Goal: Task Accomplishment & Management: Manage account settings

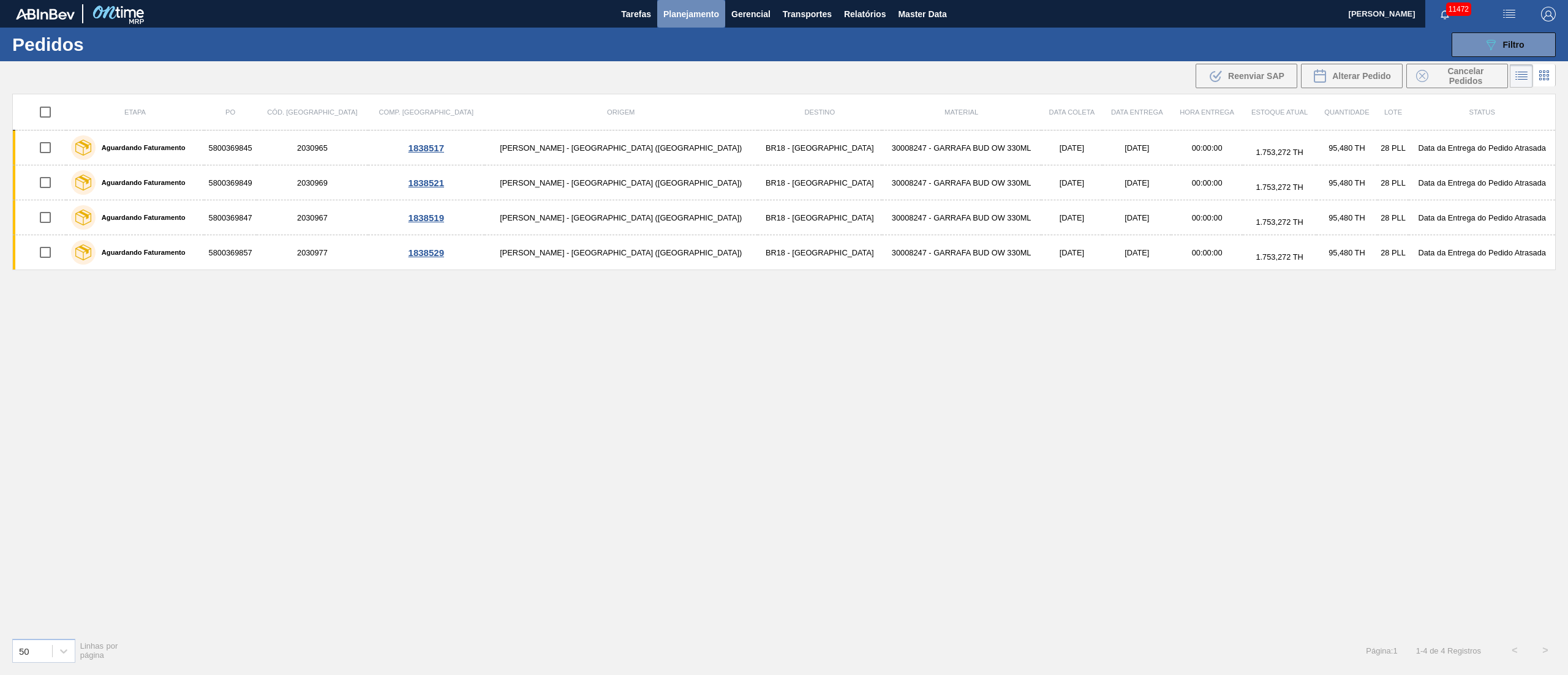
click at [674, 19] on span "Planejamento" at bounding box center [691, 14] width 56 height 15
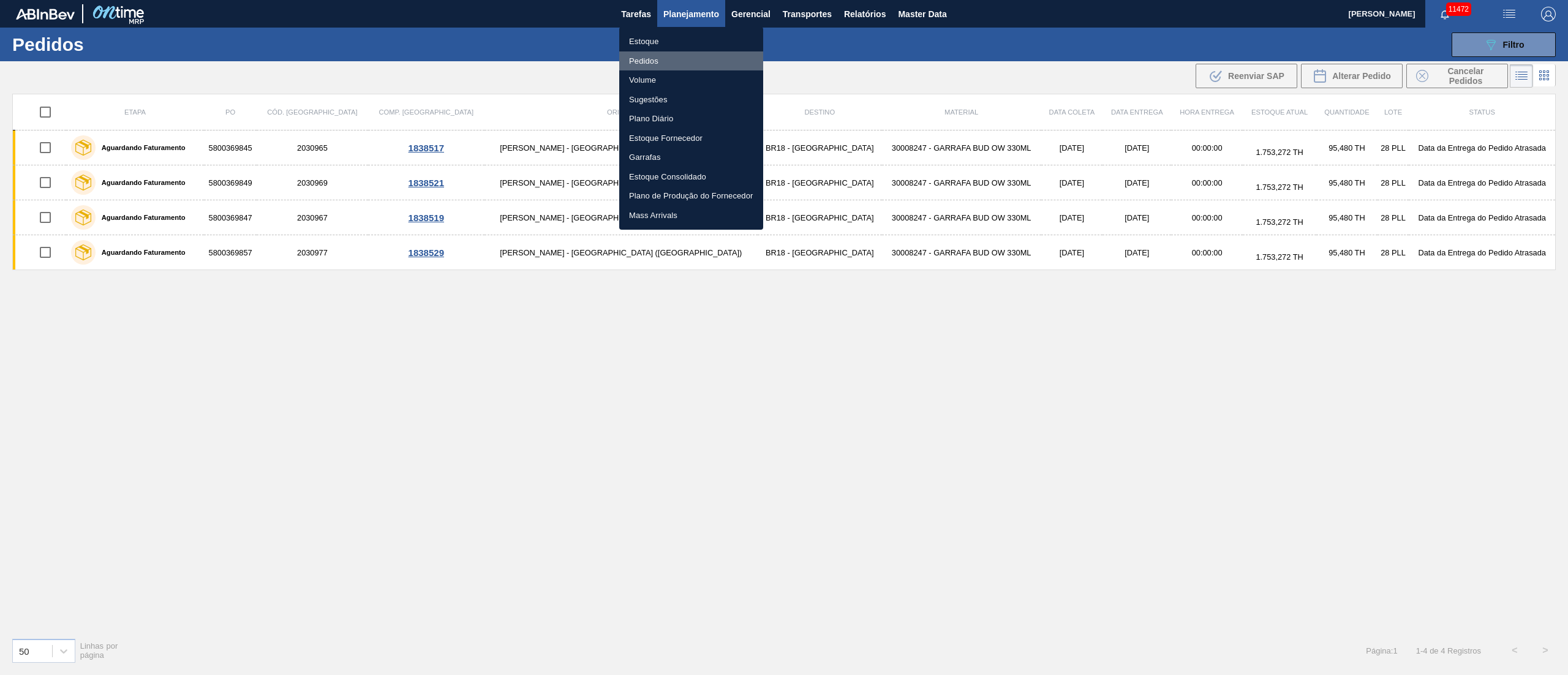
click at [640, 62] on li "Pedidos" at bounding box center [691, 61] width 144 height 19
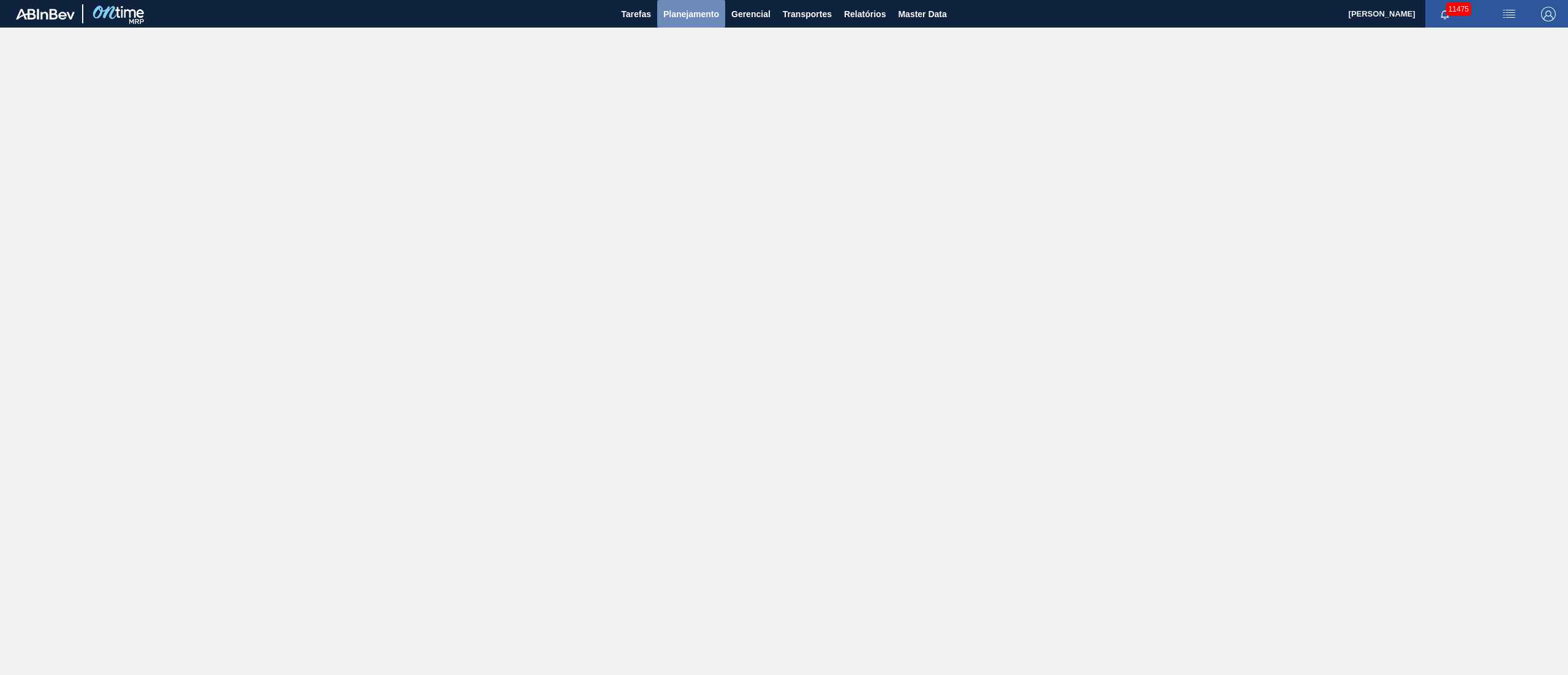
click at [704, 9] on span "Planejamento" at bounding box center [691, 14] width 56 height 15
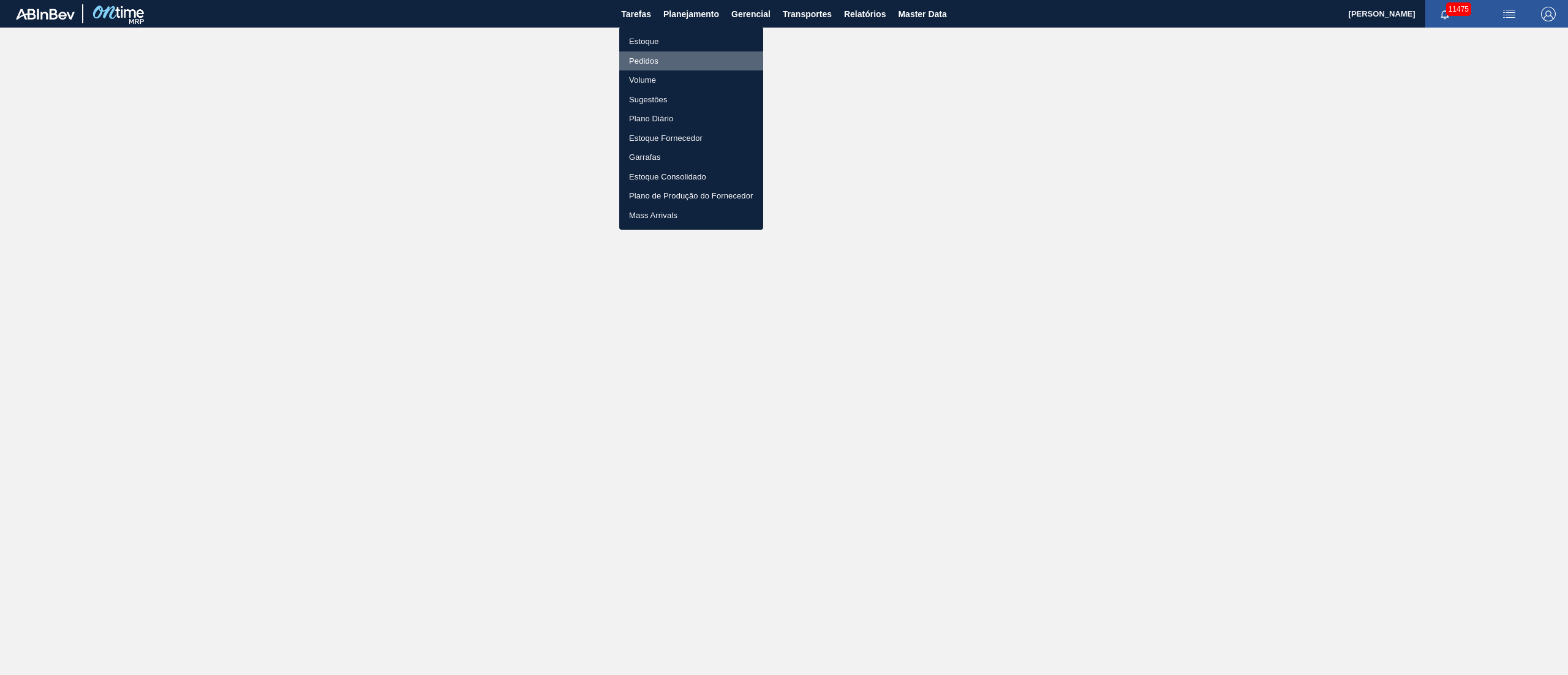
click at [663, 61] on li "Pedidos" at bounding box center [691, 61] width 144 height 19
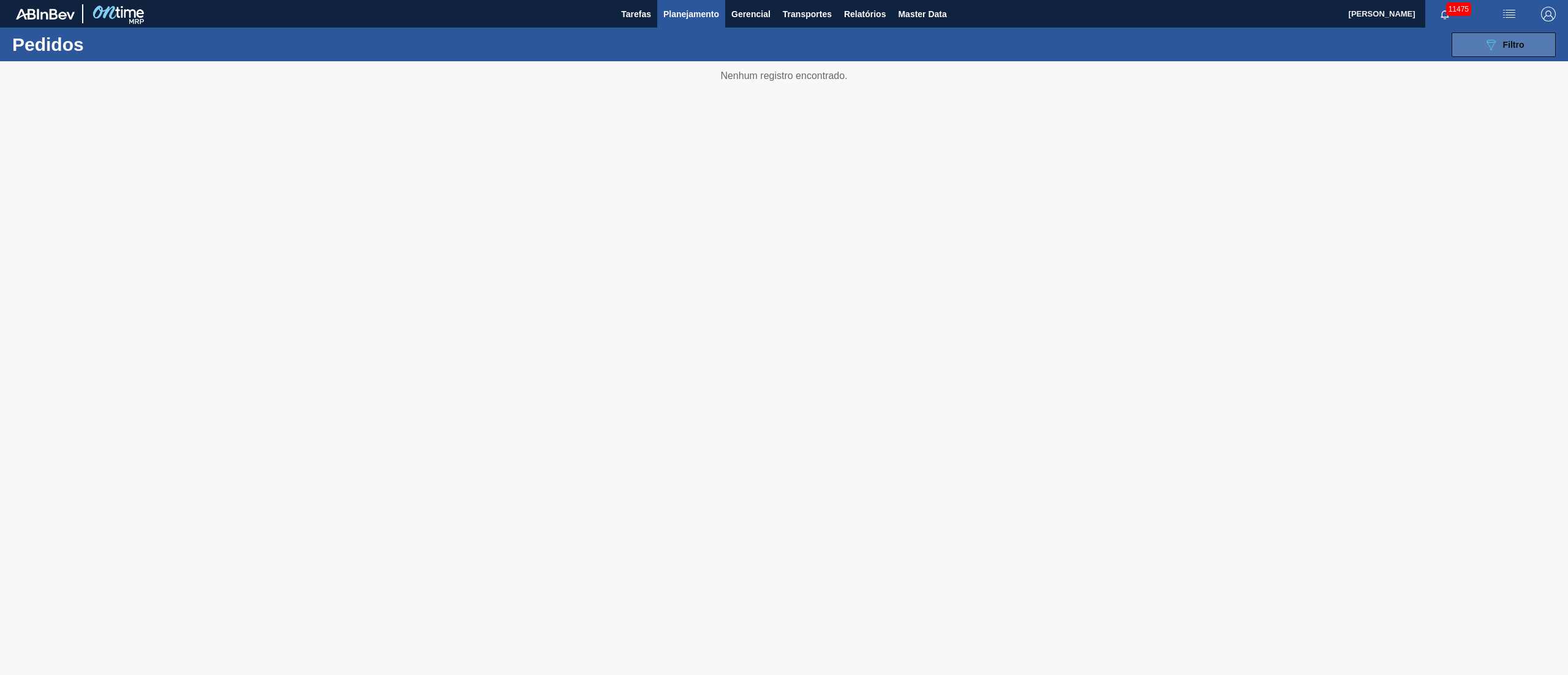
click at [1496, 44] on icon "089F7B8B-B2A5-4AFE-B5C0-19BA573D28AC" at bounding box center [1491, 45] width 15 height 15
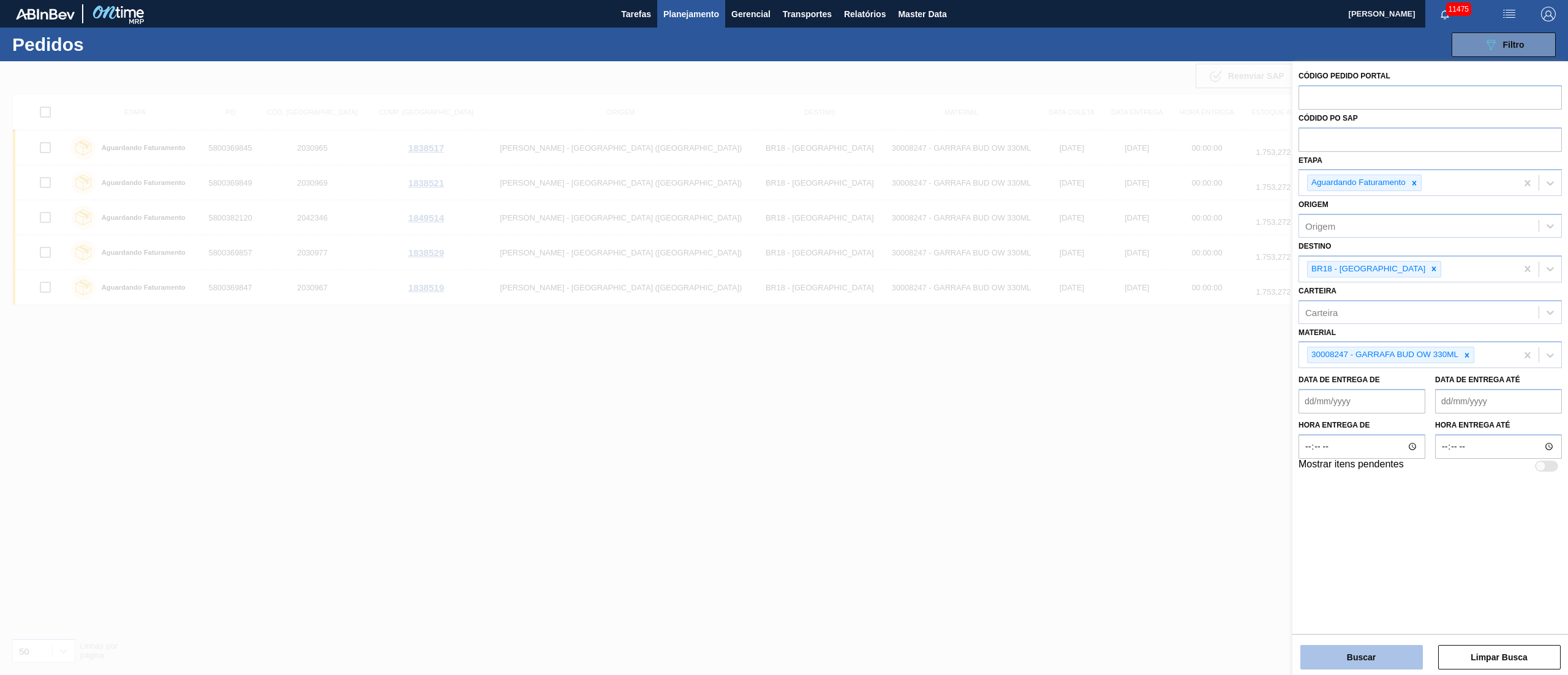
click at [1347, 662] on button "Buscar" at bounding box center [1361, 657] width 123 height 25
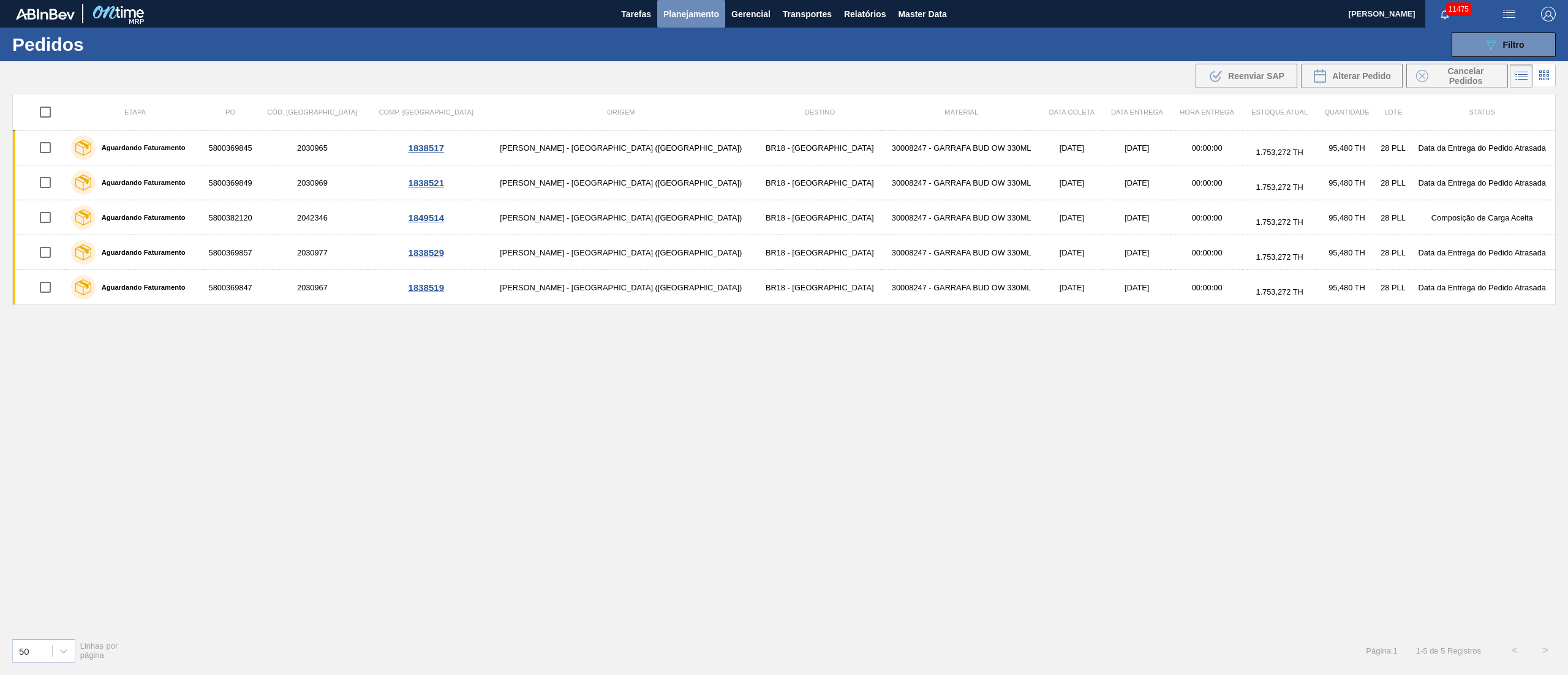
click at [659, 21] on button "Planejamento" at bounding box center [690, 13] width 68 height 28
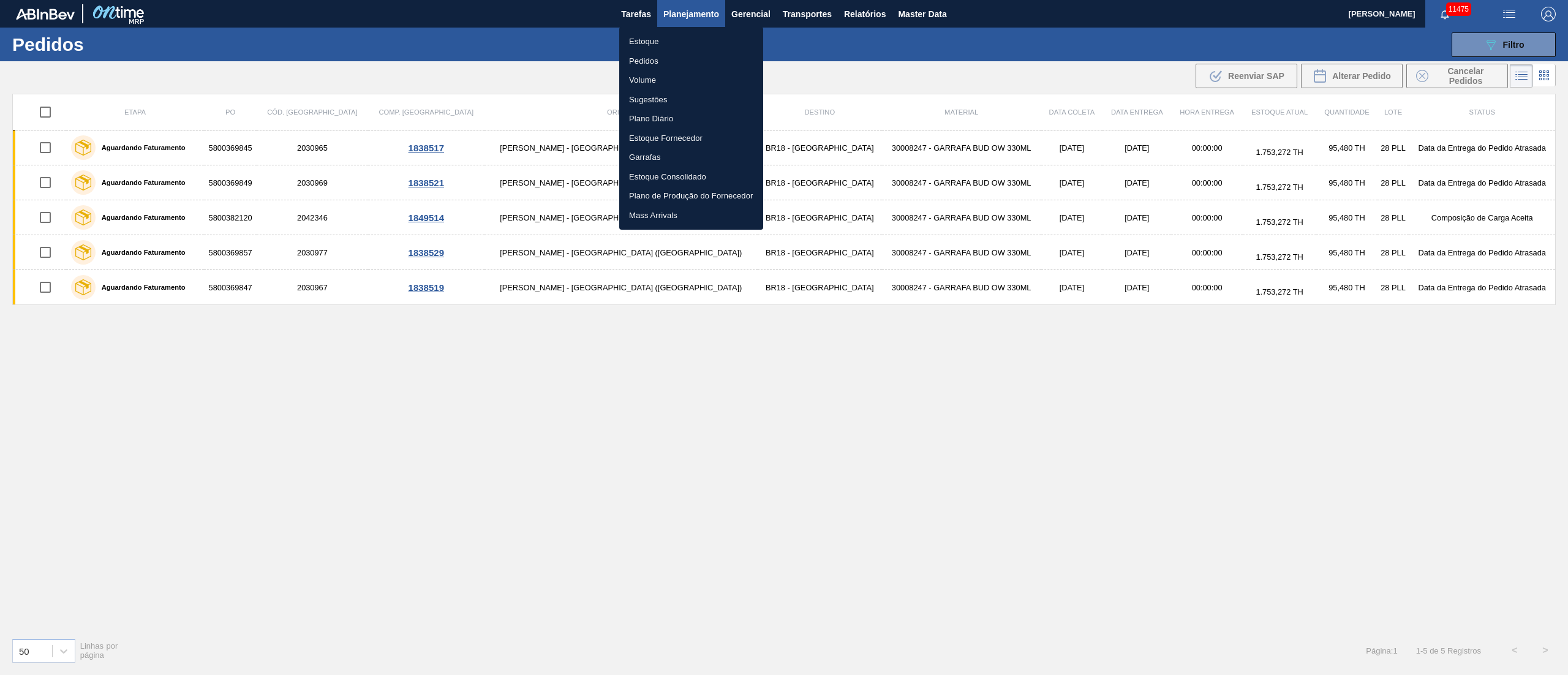
click at [1485, 51] on div at bounding box center [784, 338] width 1568 height 675
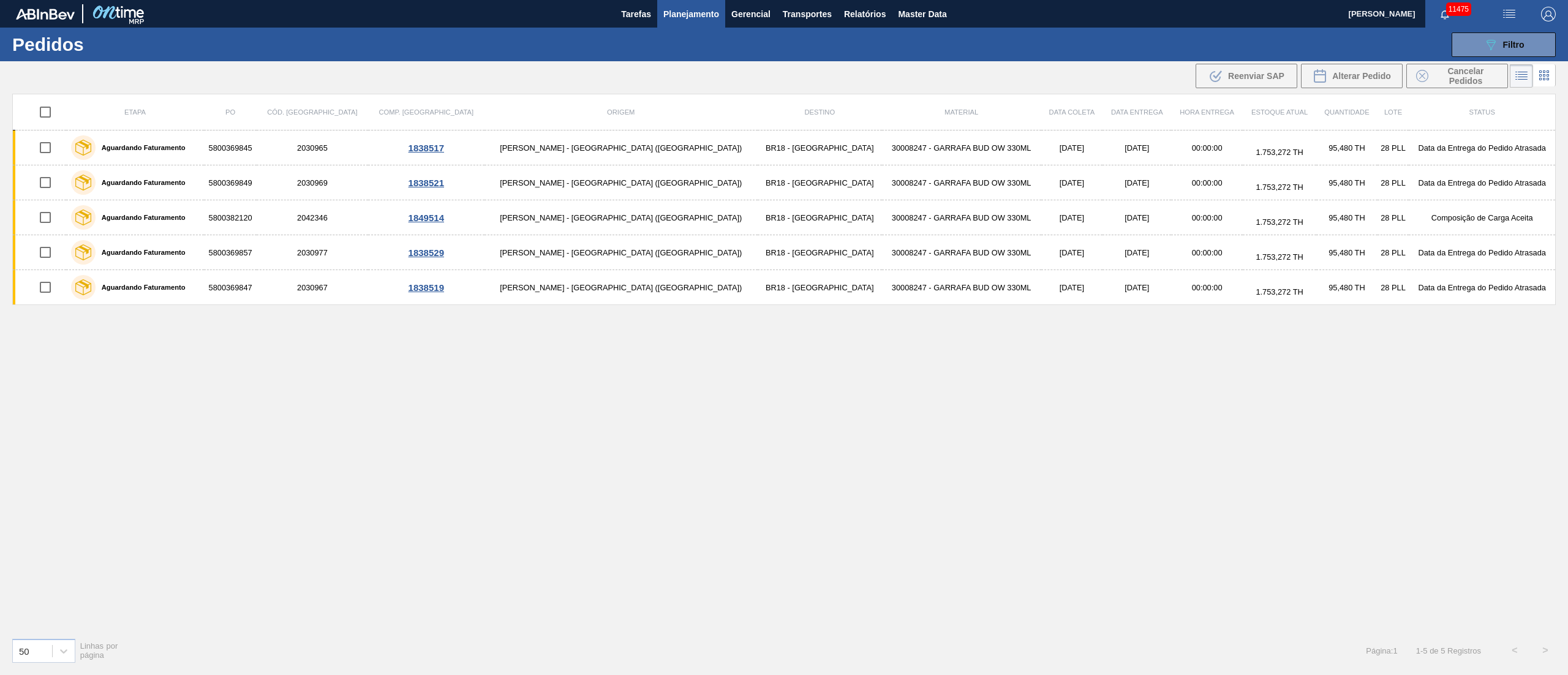
click at [1485, 51] on button "089F7B8B-B2A5-4AFE-B5C0-19BA573D28AC Filtro" at bounding box center [1503, 45] width 104 height 25
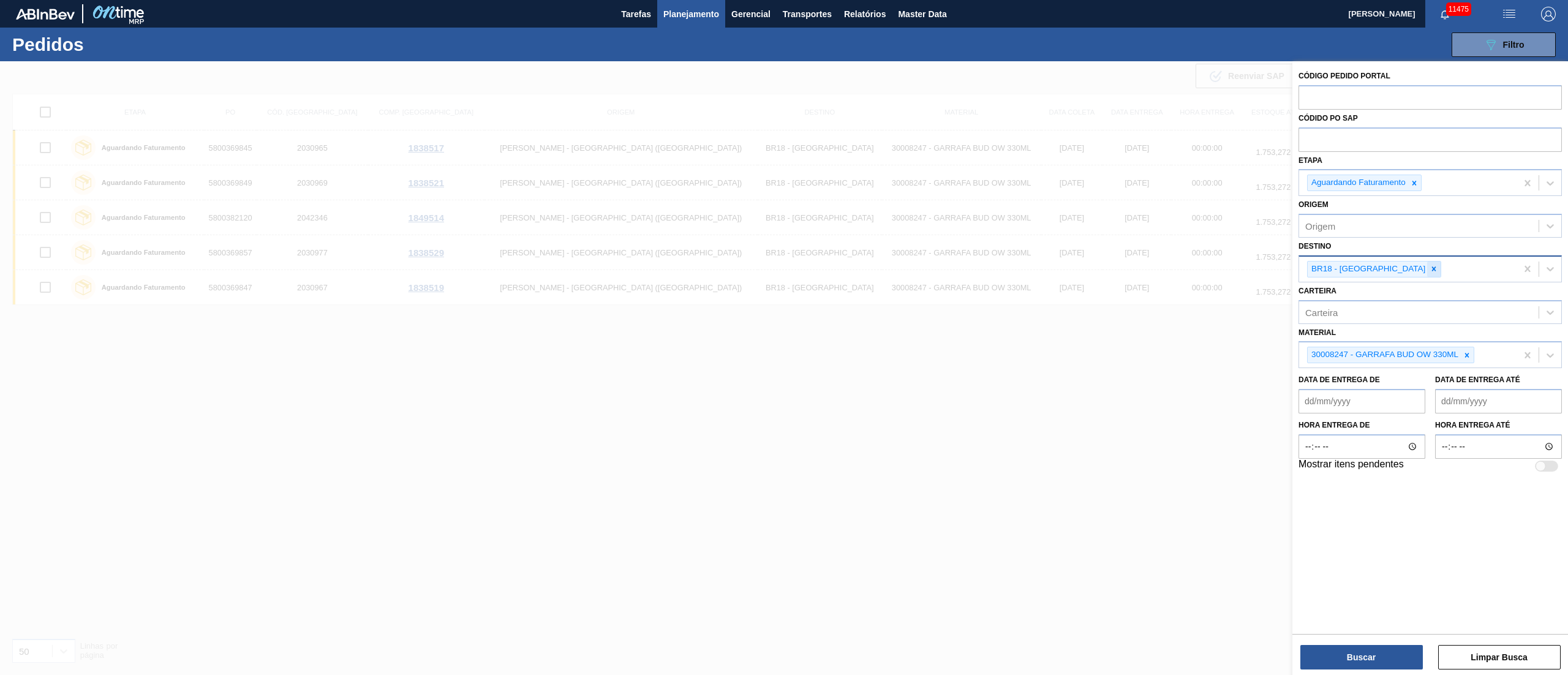
click at [1430, 271] on icon at bounding box center [1434, 269] width 9 height 9
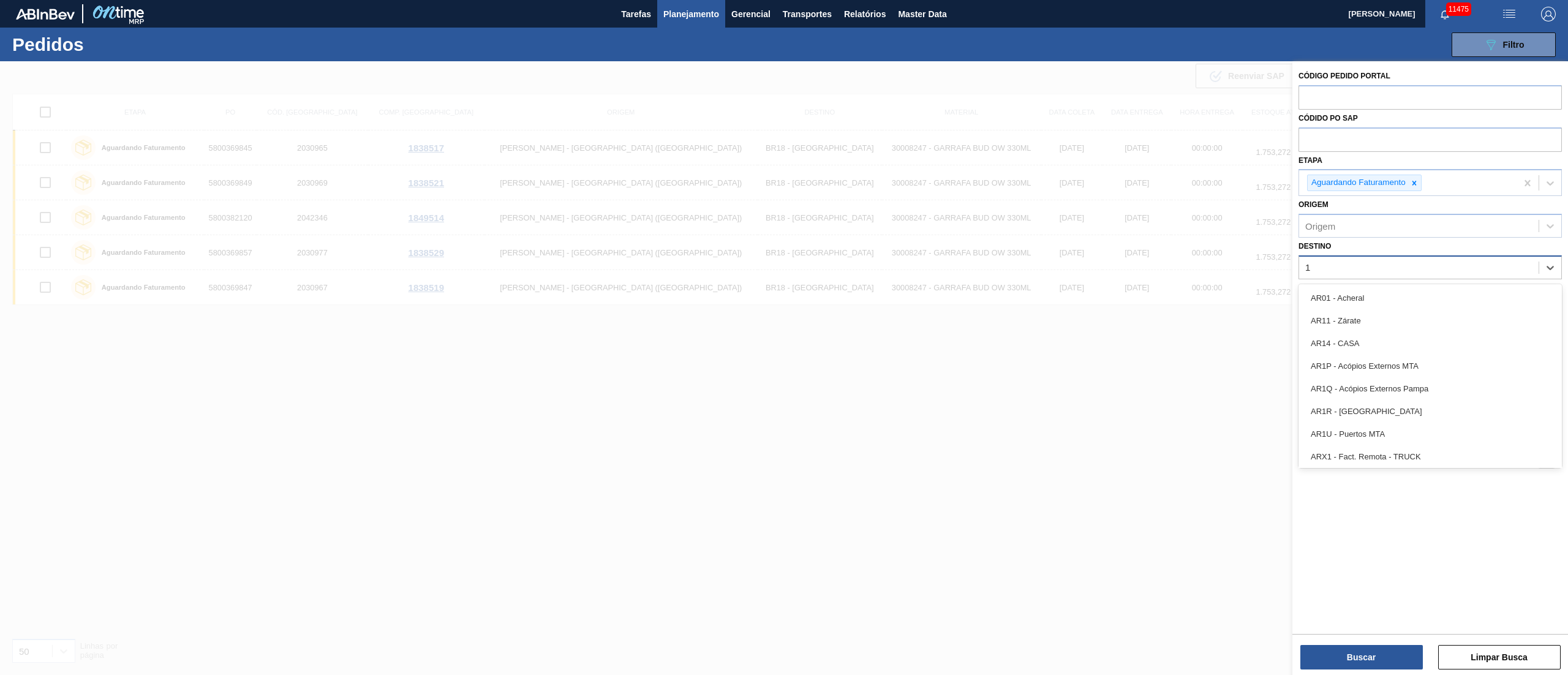
type input "16"
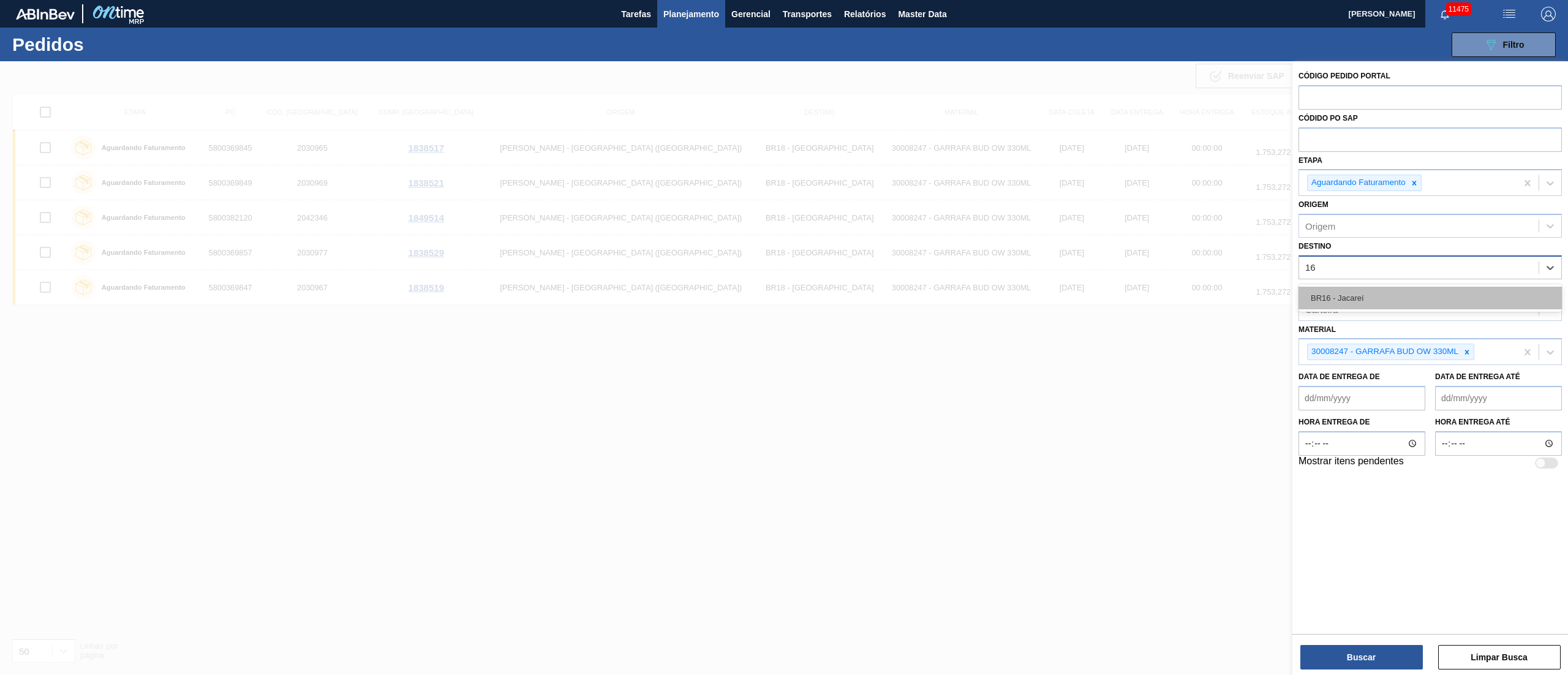
click at [1335, 304] on div "BR16 - Jacareí" at bounding box center [1430, 298] width 263 height 22
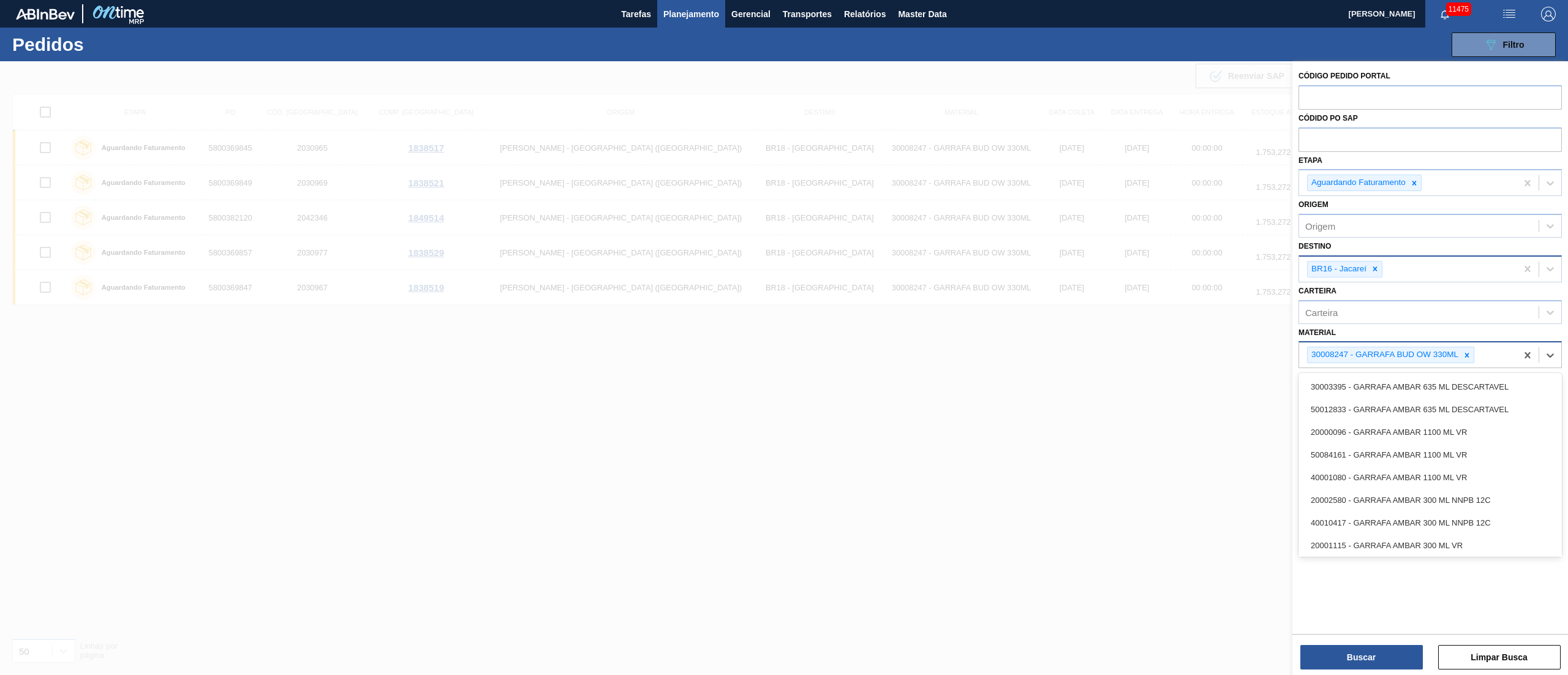
click at [1463, 343] on div "30008247 - GARRAFA BUD OW 330ML" at bounding box center [1407, 355] width 218 height 25
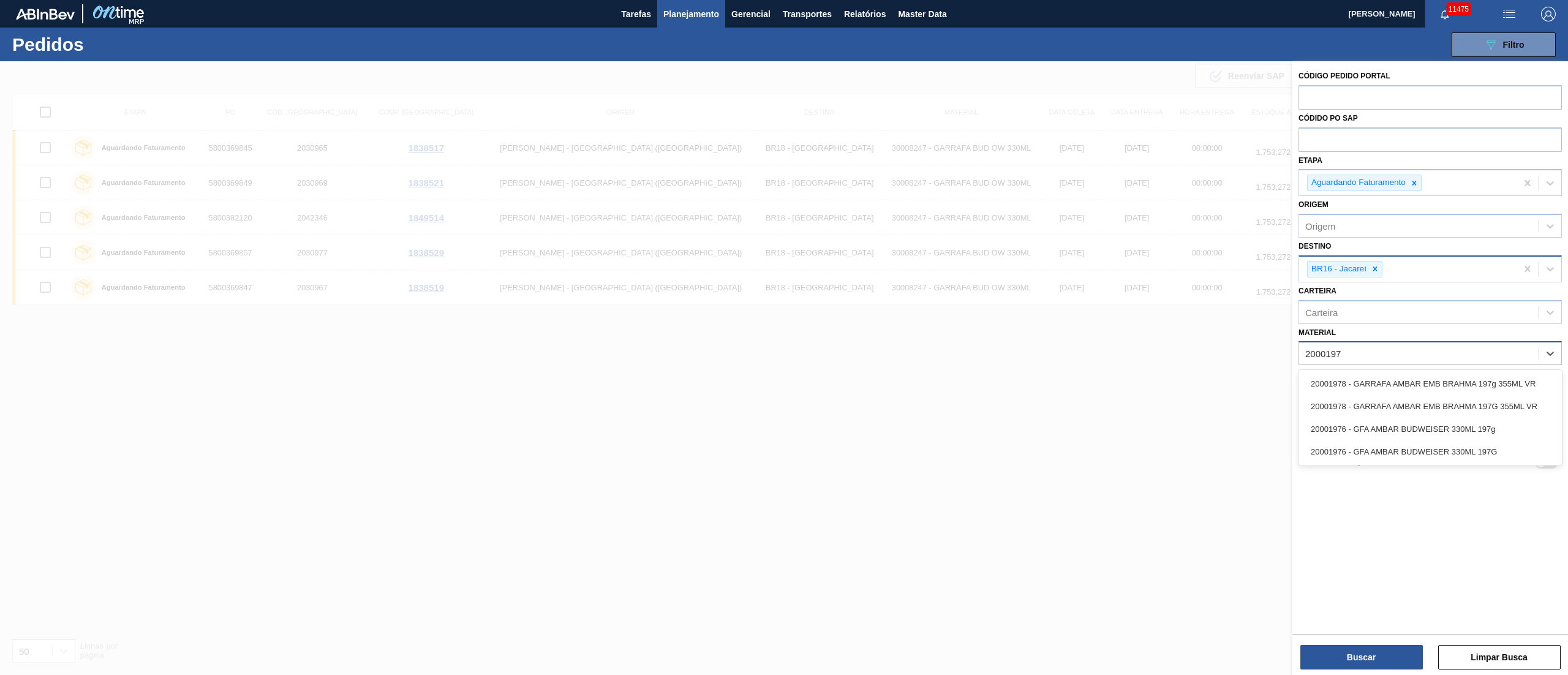
type input "20001976"
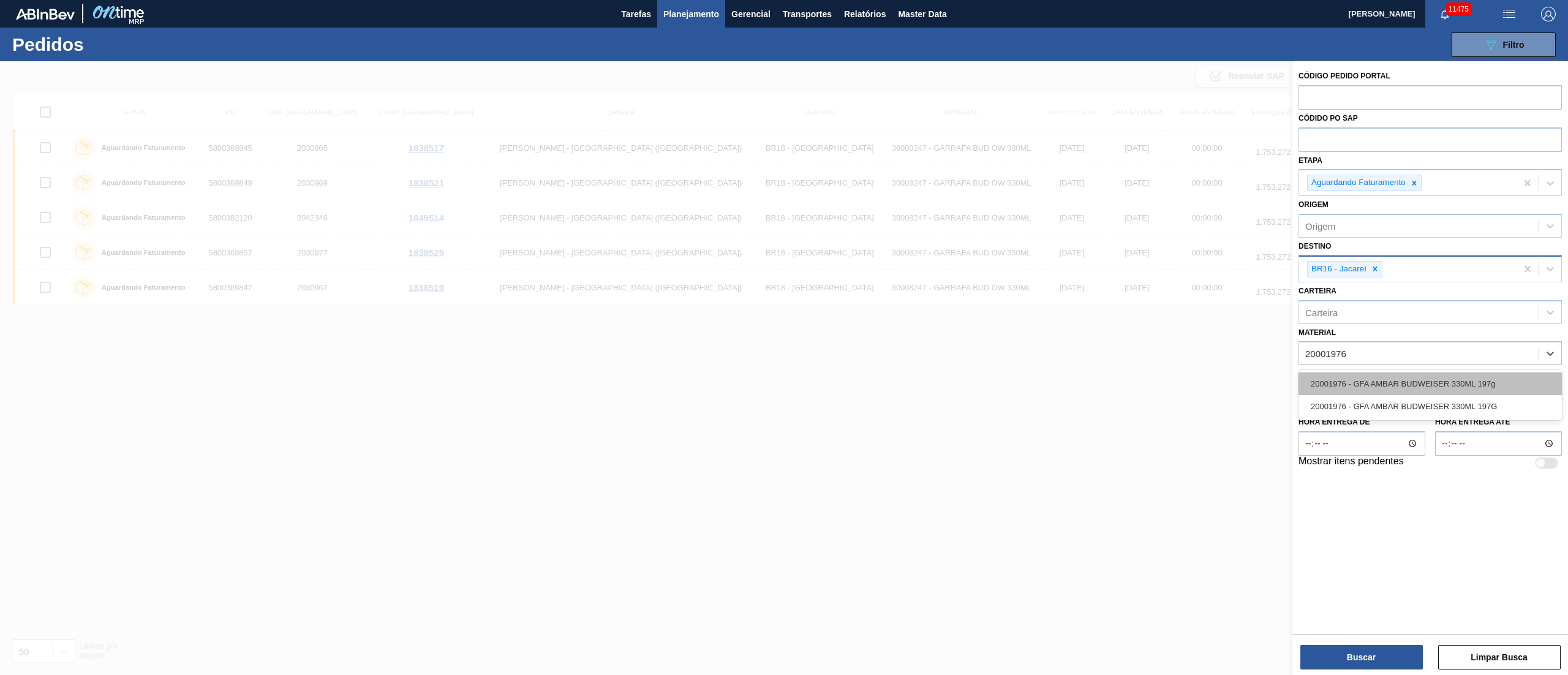
click at [1400, 378] on div "20001976 - GFA AMBAR BUDWEISER 330ML 197g" at bounding box center [1430, 384] width 263 height 22
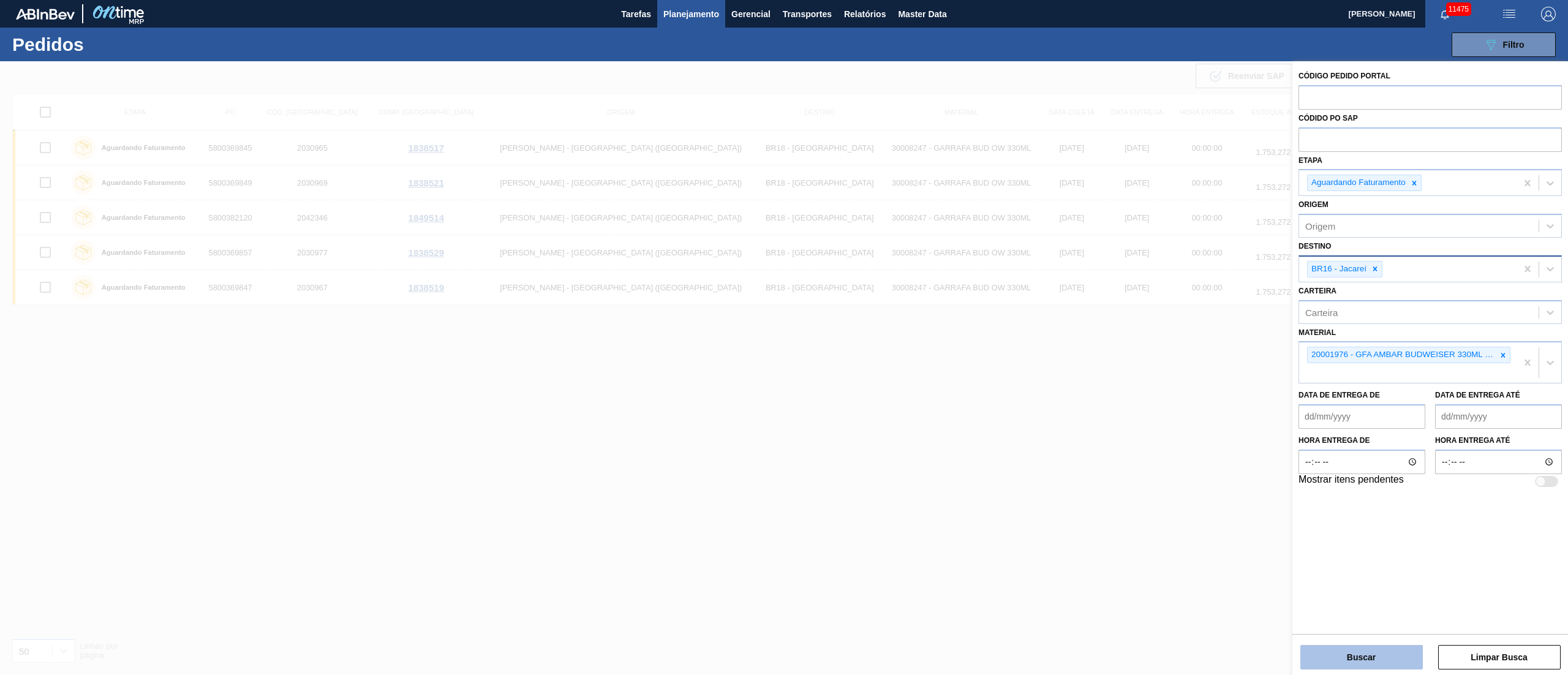
click at [1381, 646] on button "Buscar" at bounding box center [1361, 657] width 123 height 25
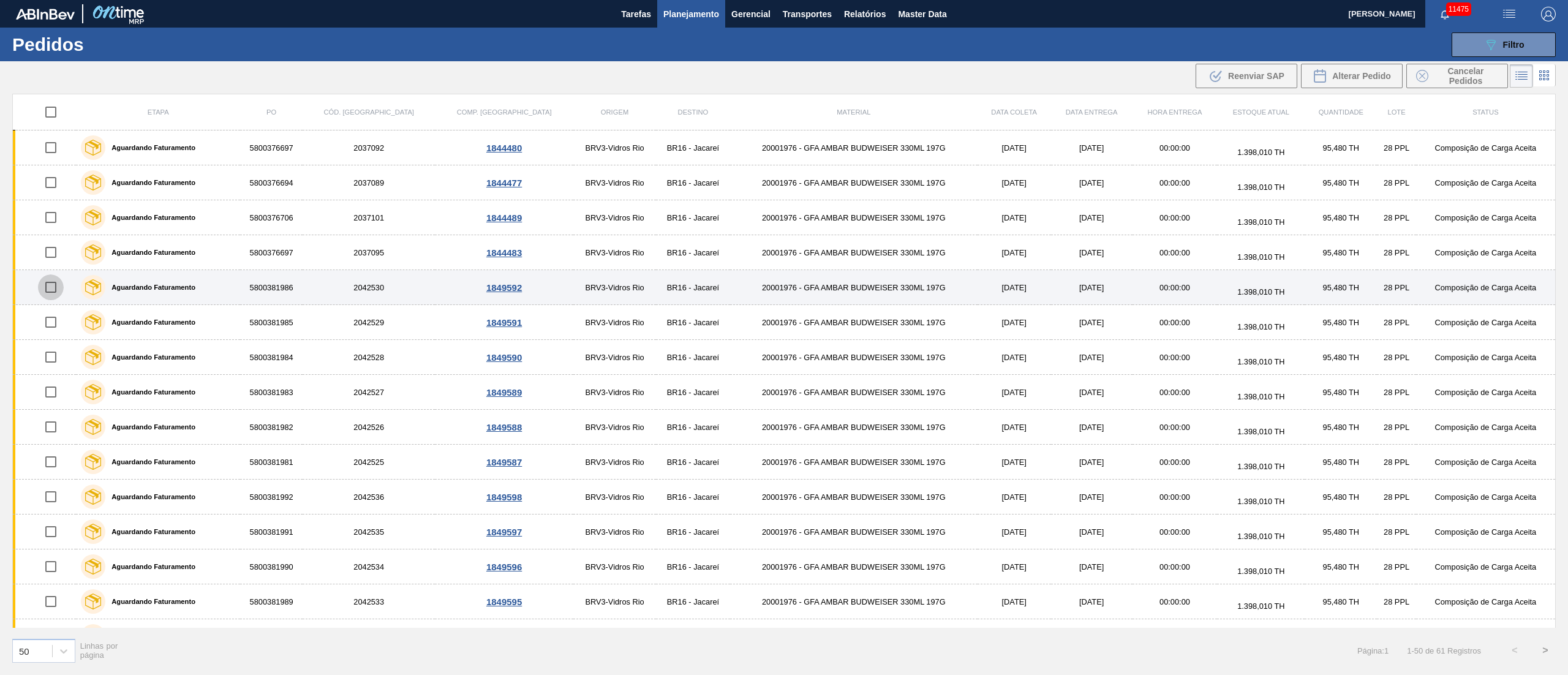
click at [53, 299] on input "checkbox" at bounding box center [51, 287] width 26 height 26
checkbox input "true"
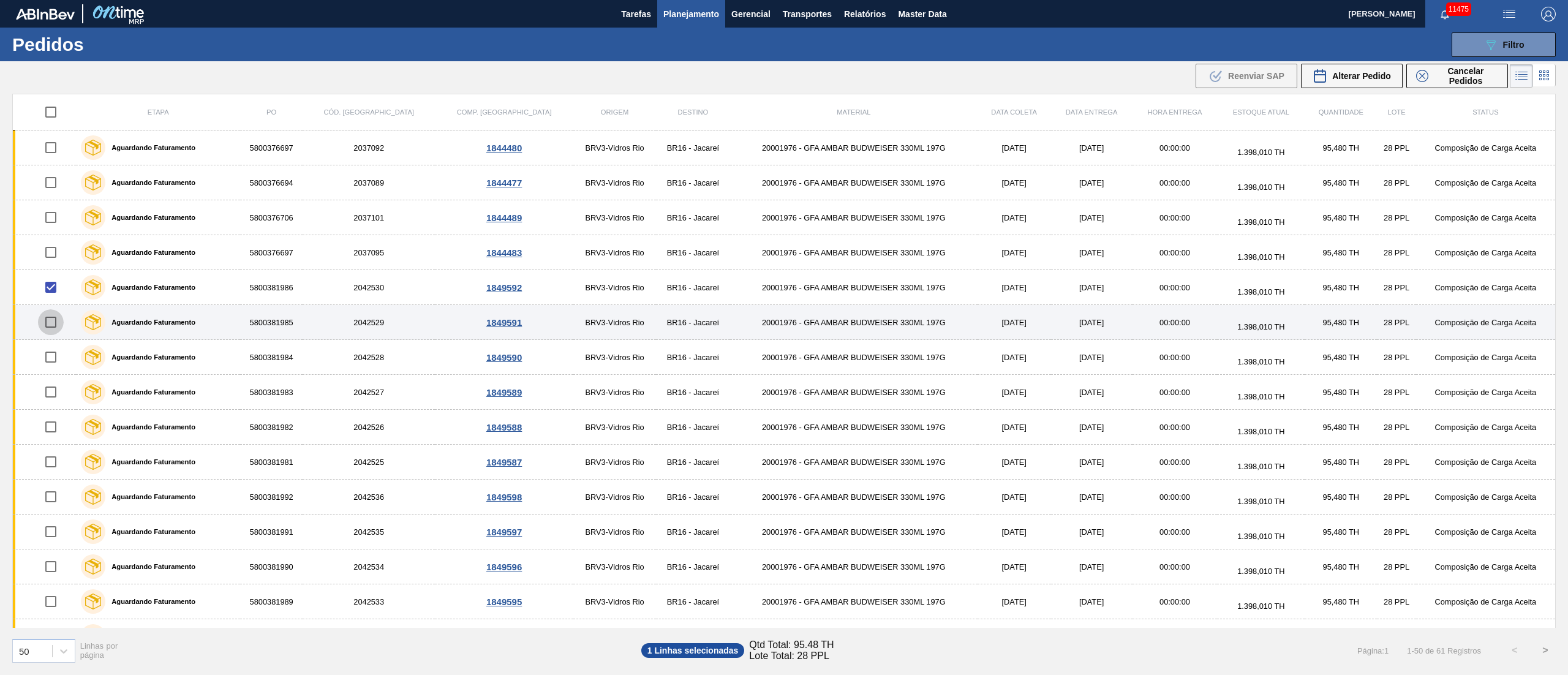
click at [51, 323] on input "checkbox" at bounding box center [51, 322] width 26 height 26
checkbox input "true"
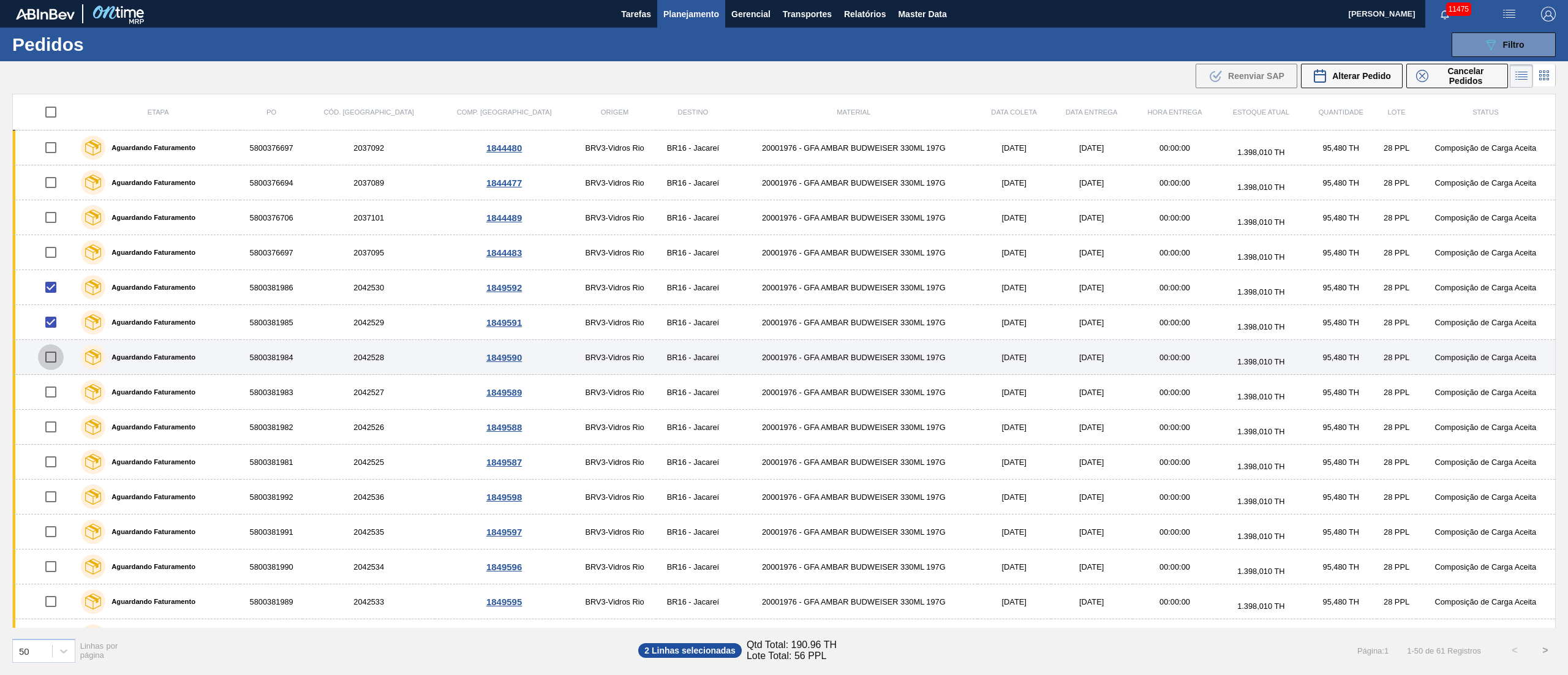
click at [52, 355] on input "checkbox" at bounding box center [51, 357] width 26 height 26
checkbox input "true"
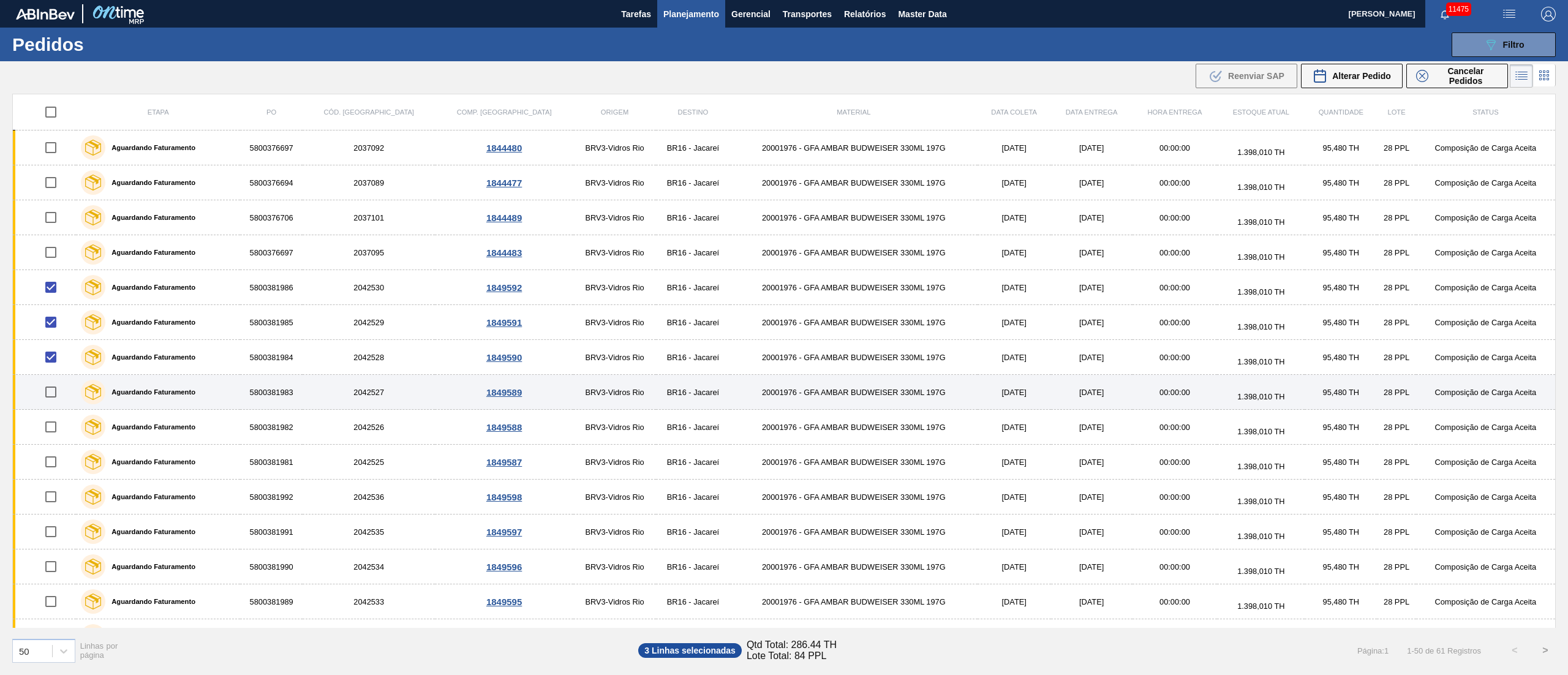
click at [51, 396] on input "checkbox" at bounding box center [51, 392] width 26 height 26
checkbox input "true"
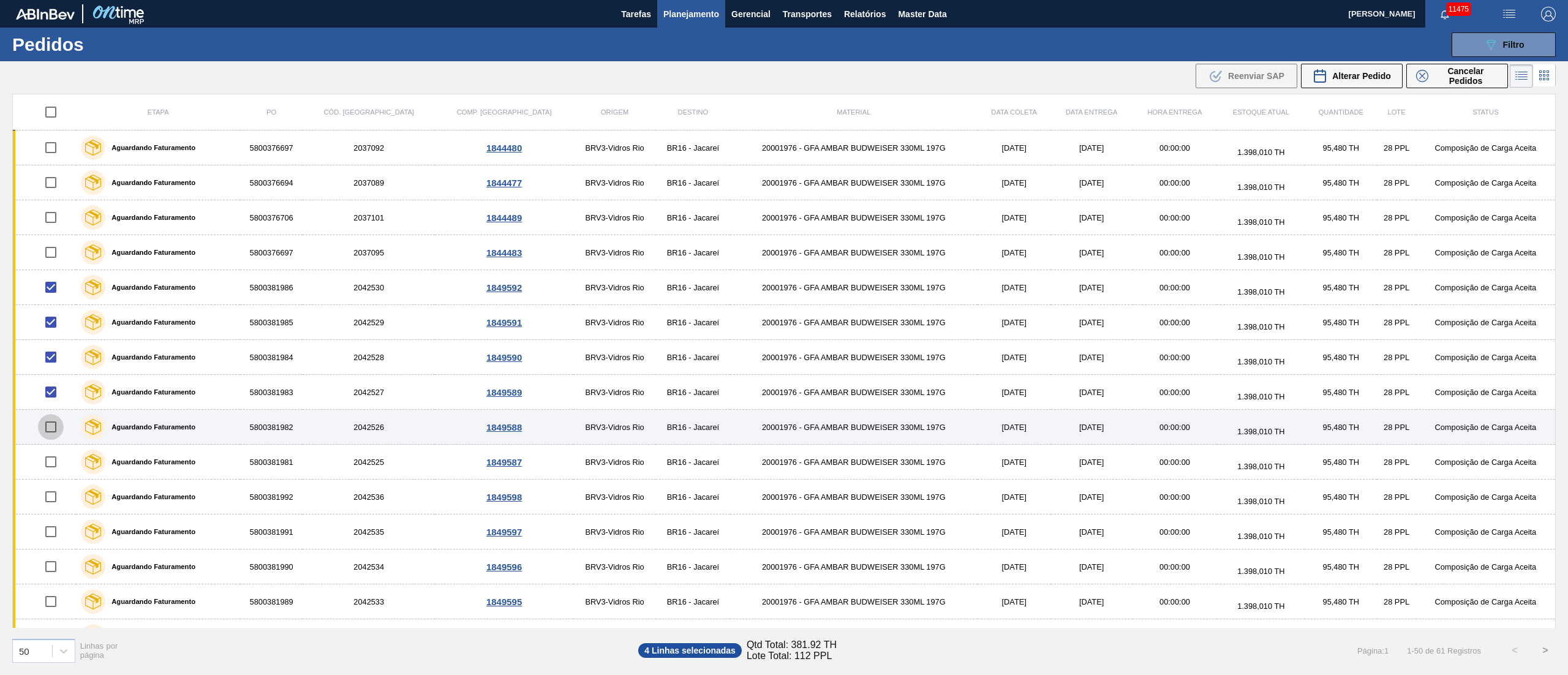
click at [51, 436] on input "checkbox" at bounding box center [51, 427] width 26 height 26
checkbox input "true"
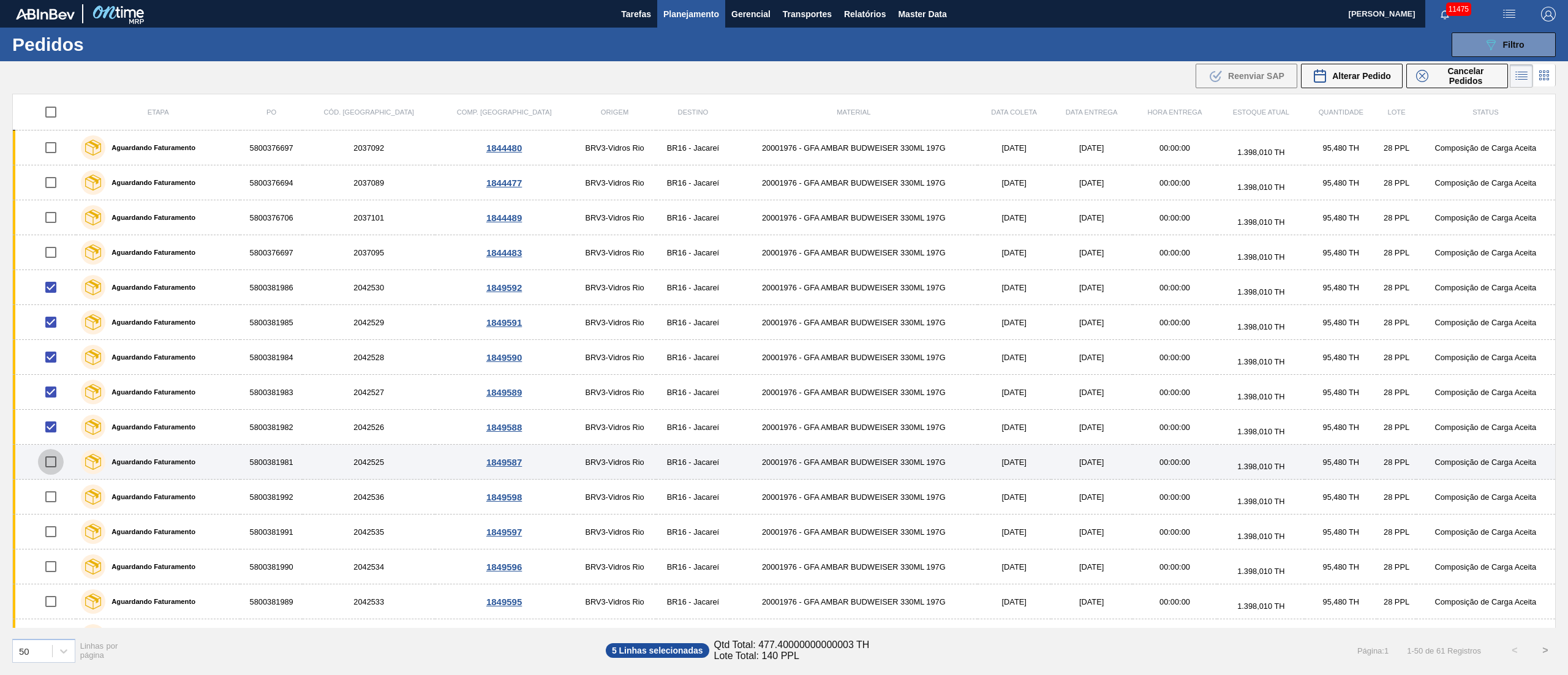
click at [53, 460] on input "checkbox" at bounding box center [51, 462] width 26 height 26
checkbox input "true"
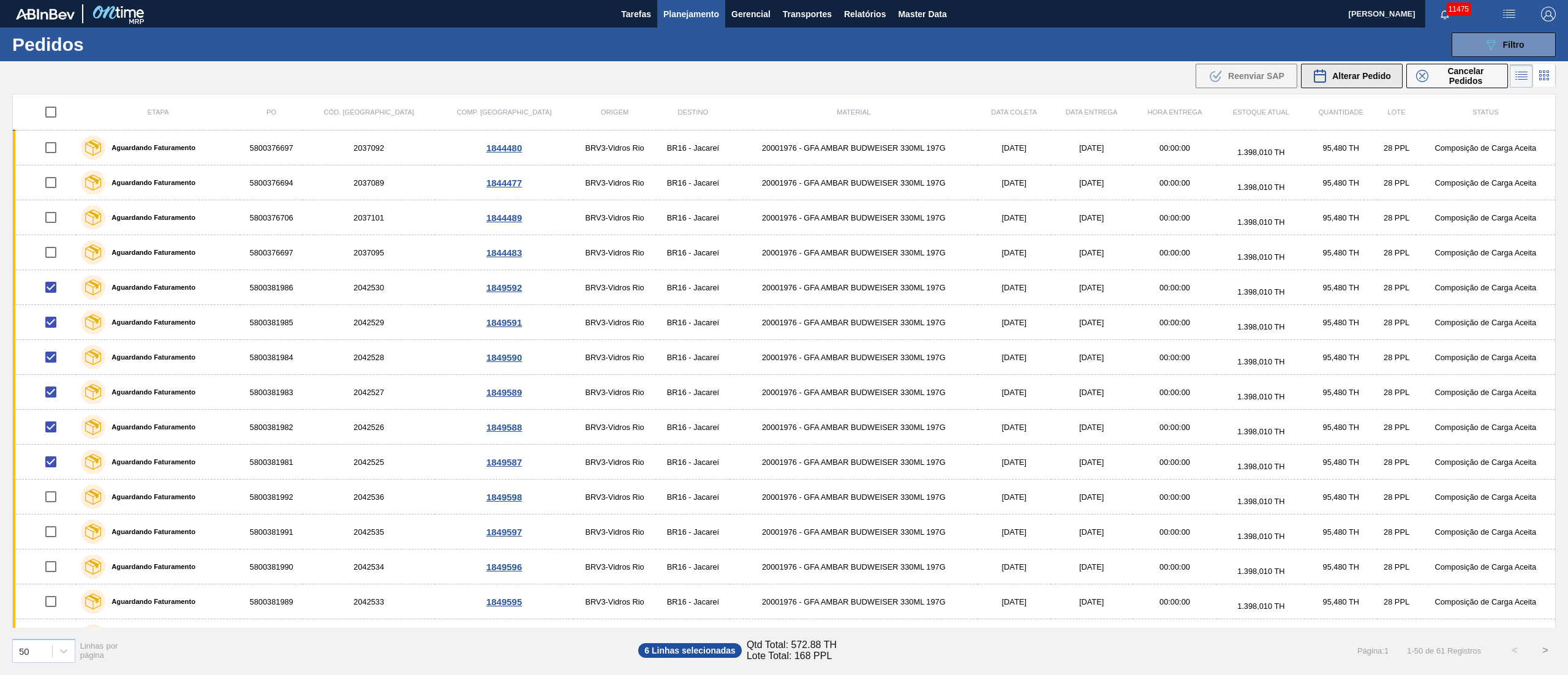
click at [1334, 80] on span "Alterar Pedido" at bounding box center [1361, 76] width 59 height 10
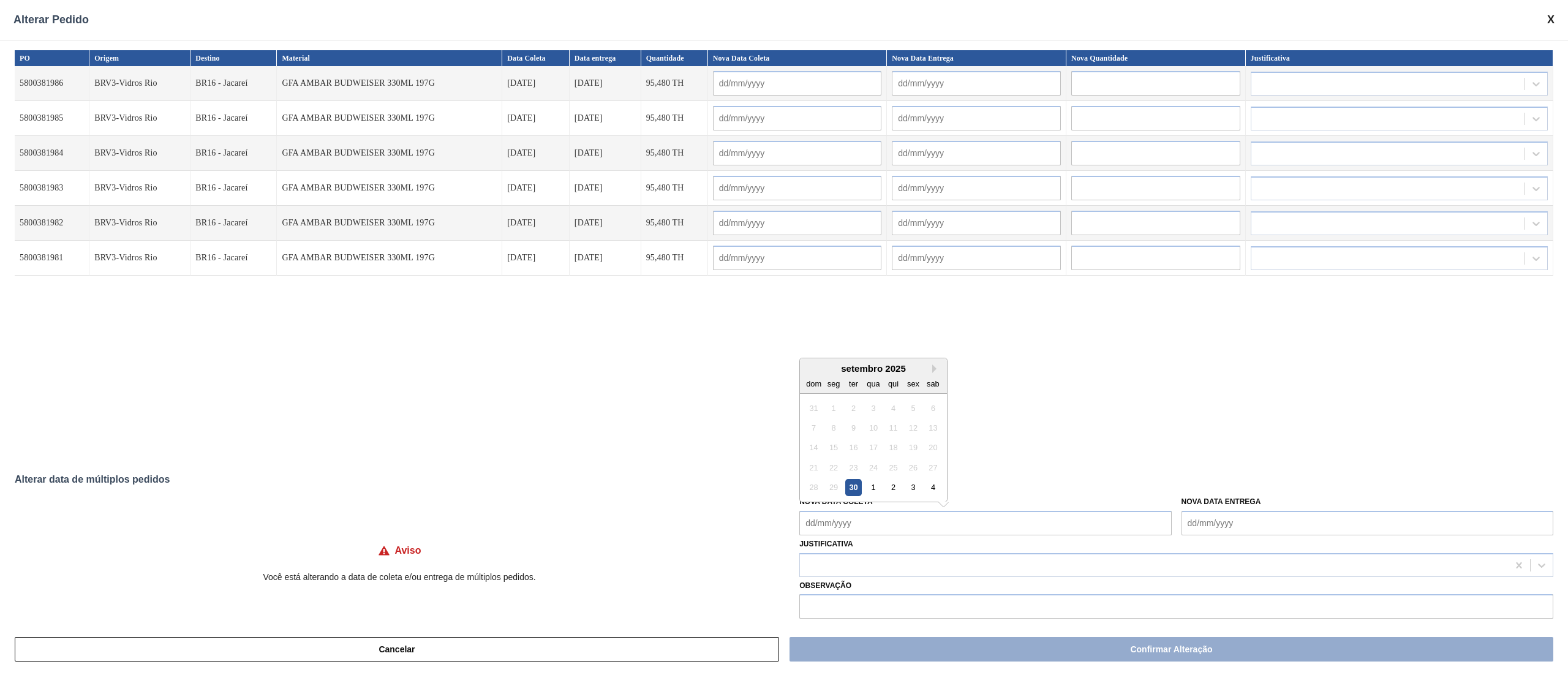
click at [907, 532] on Coleta "Nova Data Coleta" at bounding box center [985, 523] width 372 height 25
click at [894, 489] on div "2" at bounding box center [893, 487] width 16 height 16
type Coleta "[DATE]"
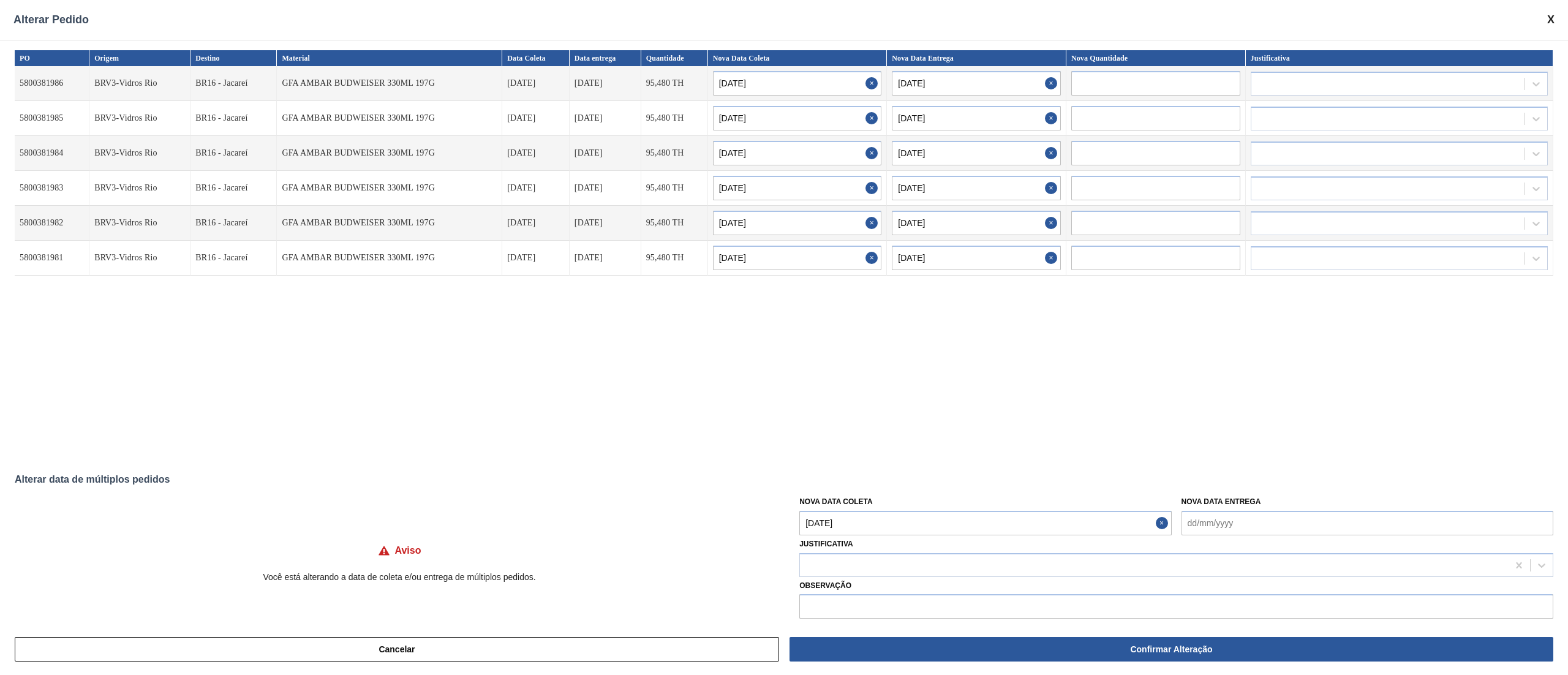
type input "[DATE]"
type input "03/10/2025"
type input "[DATE]"
type input "03/10/2025"
type input "[DATE]"
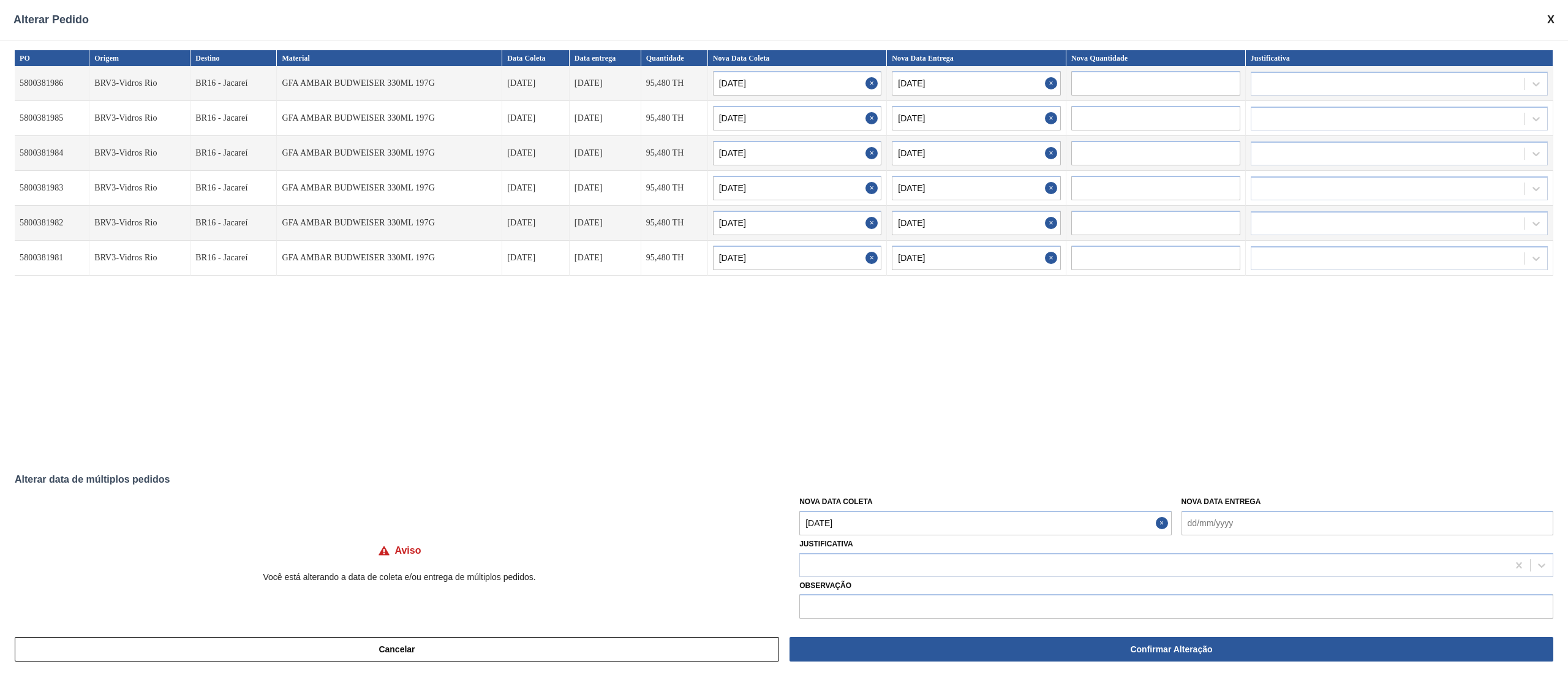
type input "03/10/2025"
type input "[DATE]"
type input "03/10/2025"
type input "[DATE]"
type input "03/10/2025"
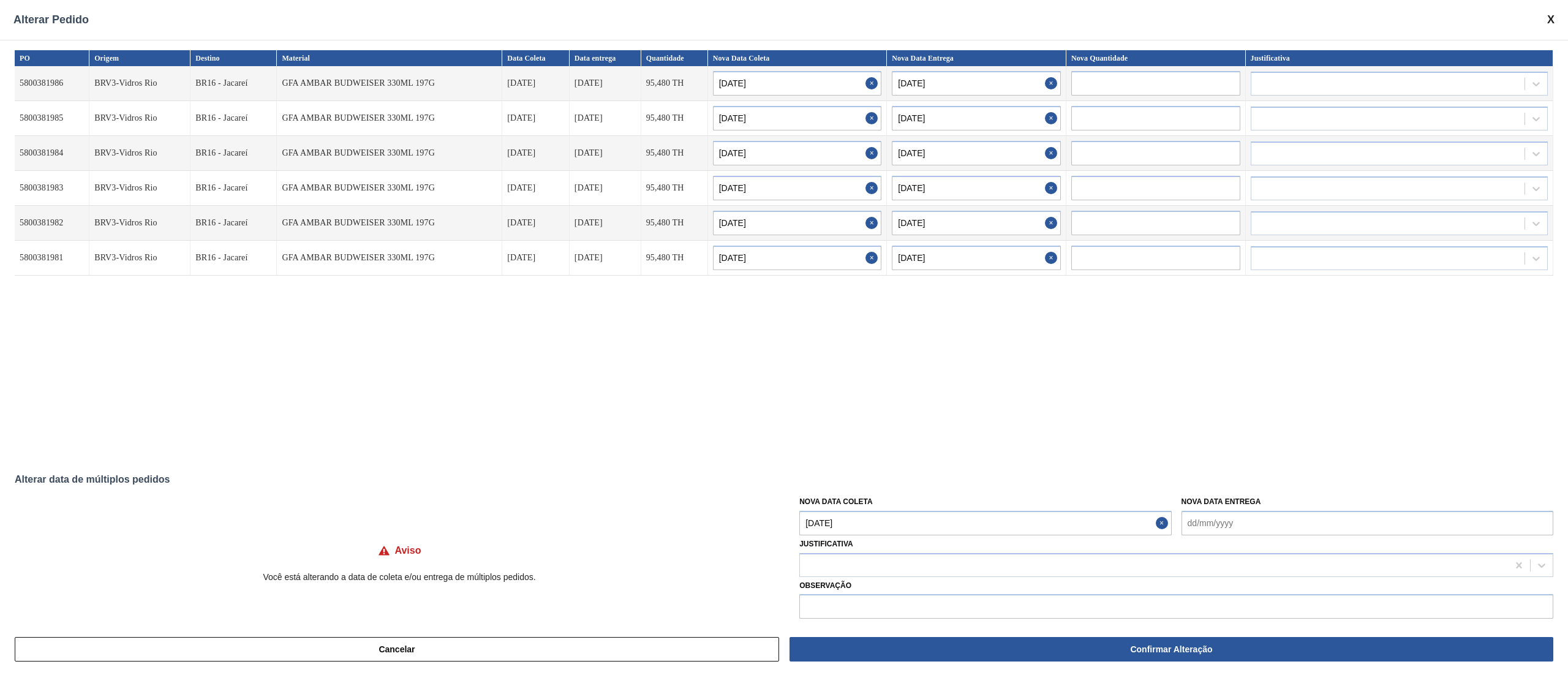
type input "[DATE]"
type input "03/10/2025"
click at [875, 569] on div at bounding box center [1153, 565] width 708 height 18
type input "ou"
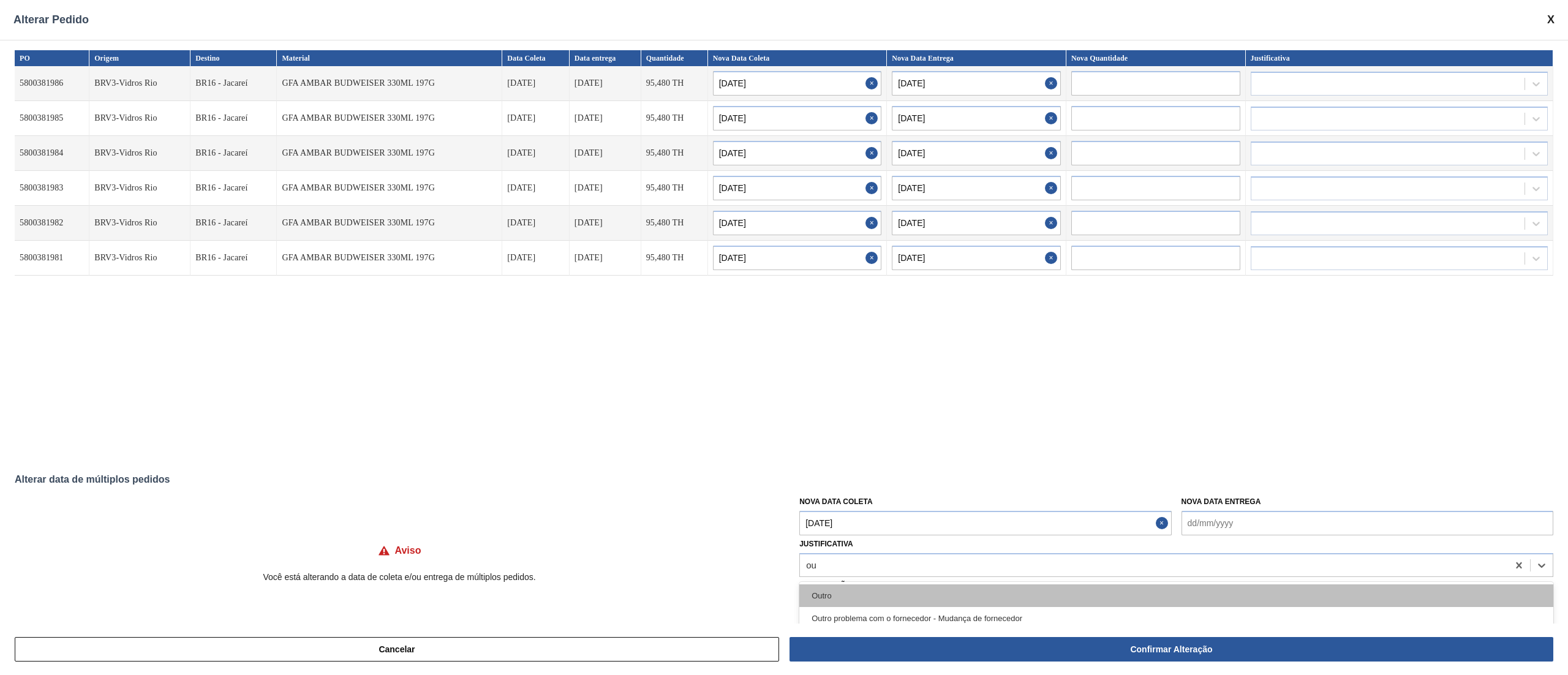
click at [848, 592] on div "Outro" at bounding box center [1176, 595] width 754 height 22
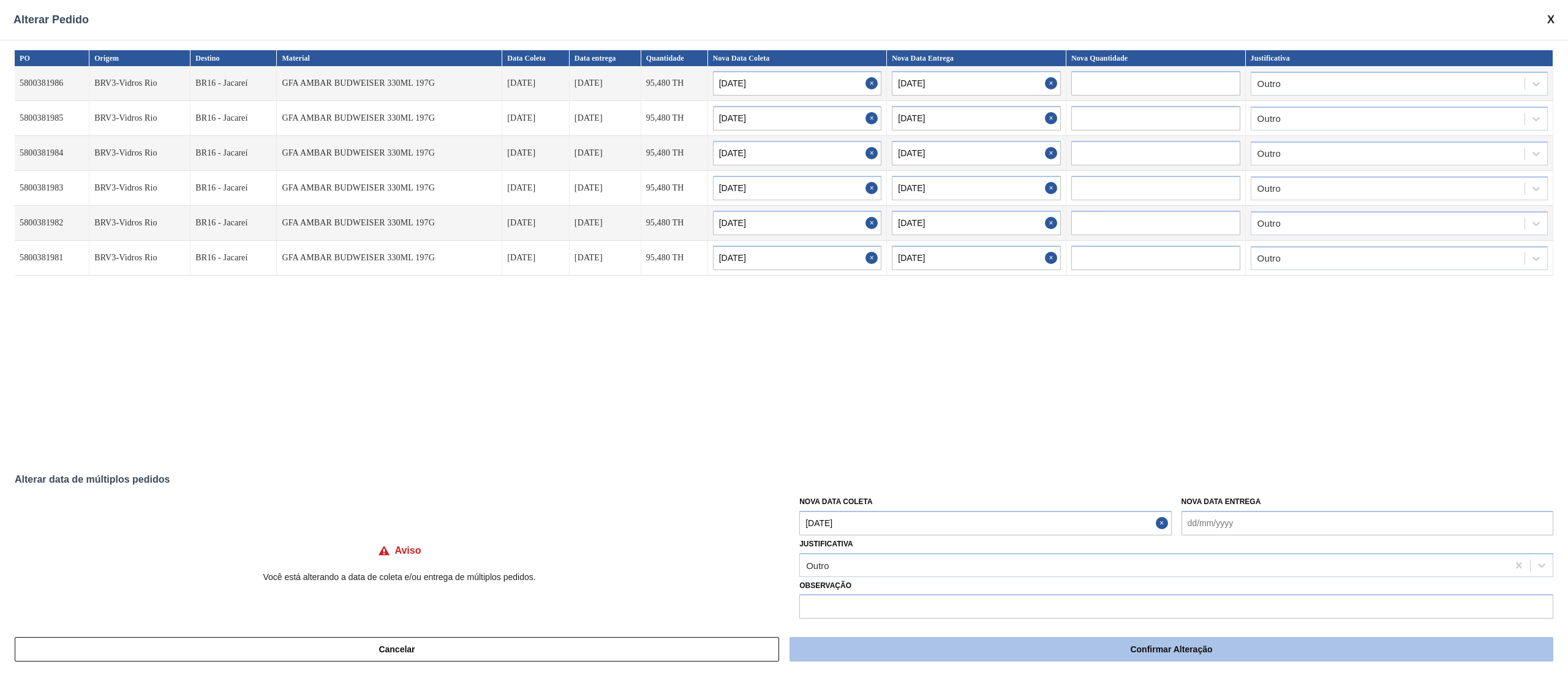
click at [1145, 654] on button "Confirmar Alteração" at bounding box center [1171, 649] width 764 height 25
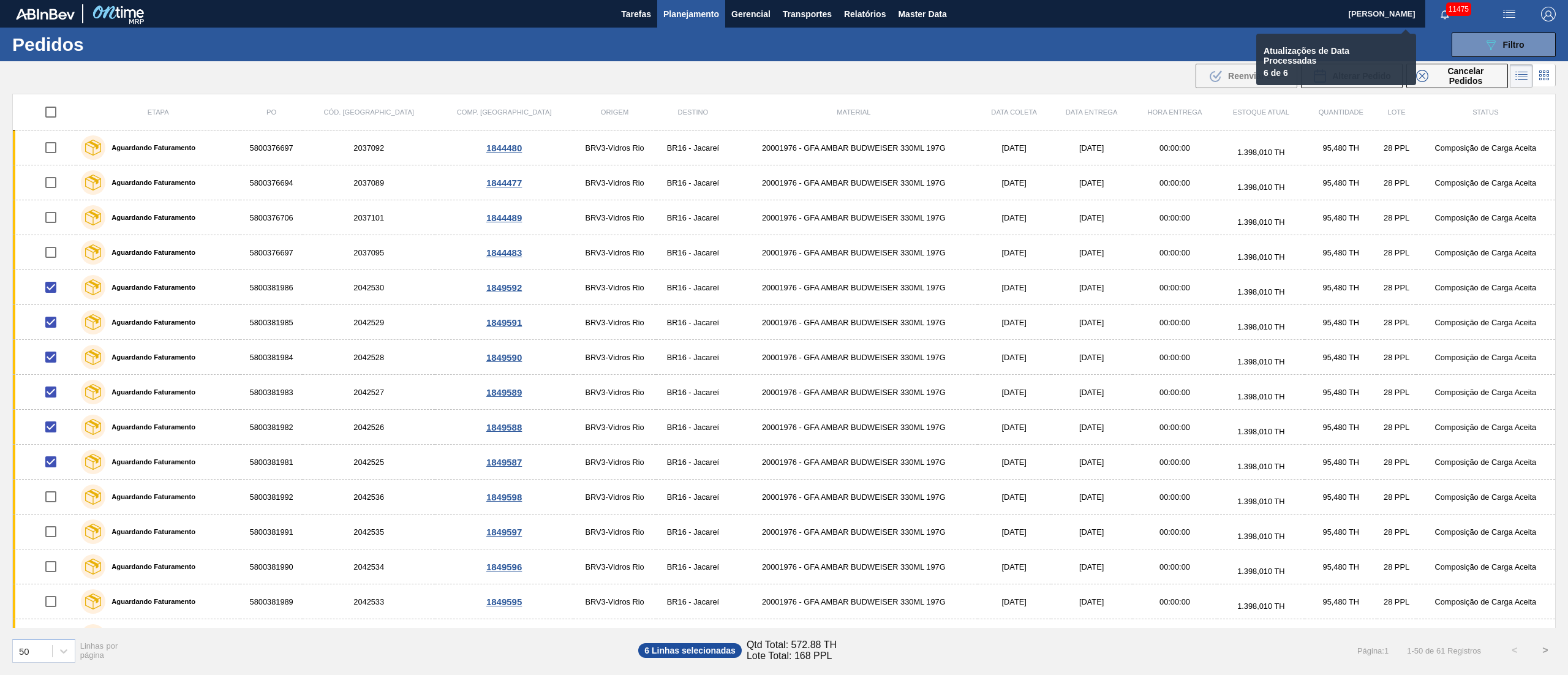
checkbox input "false"
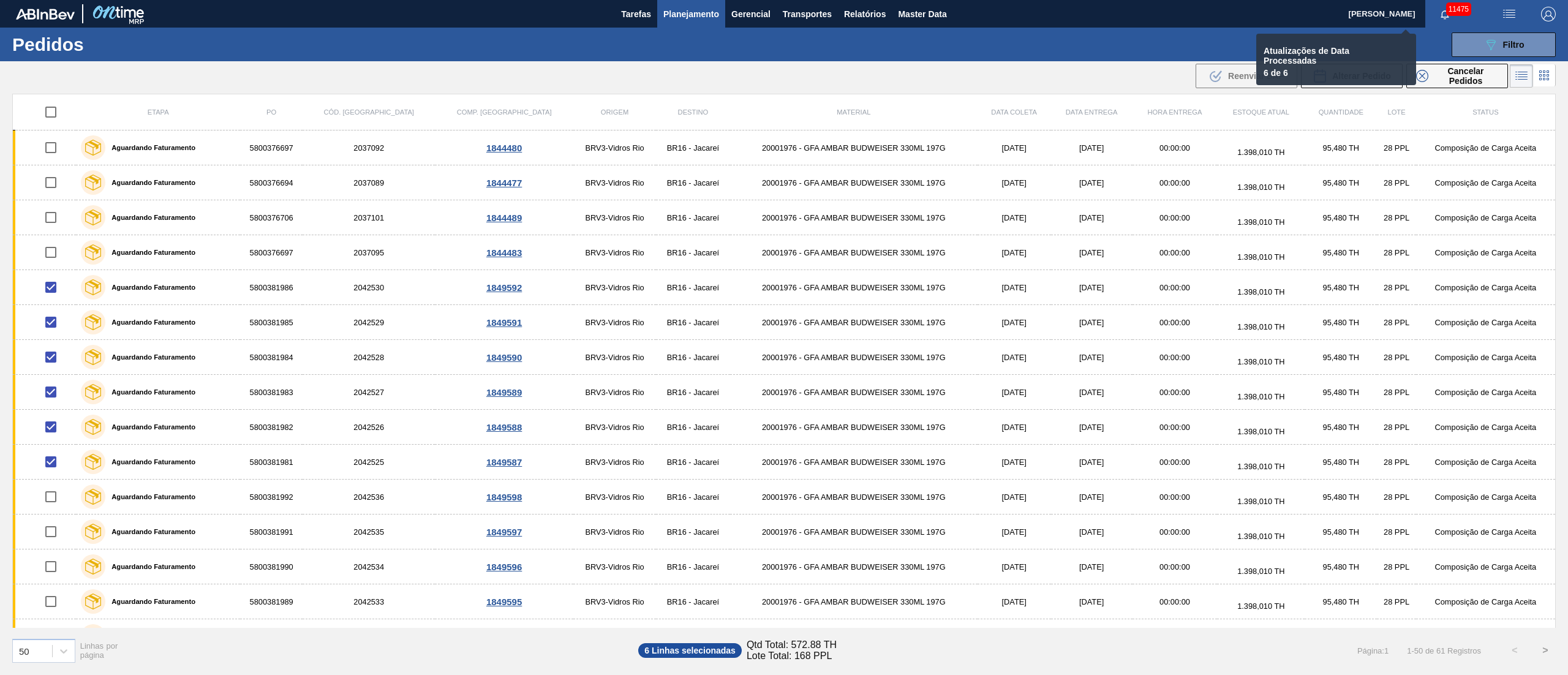
checkbox input "false"
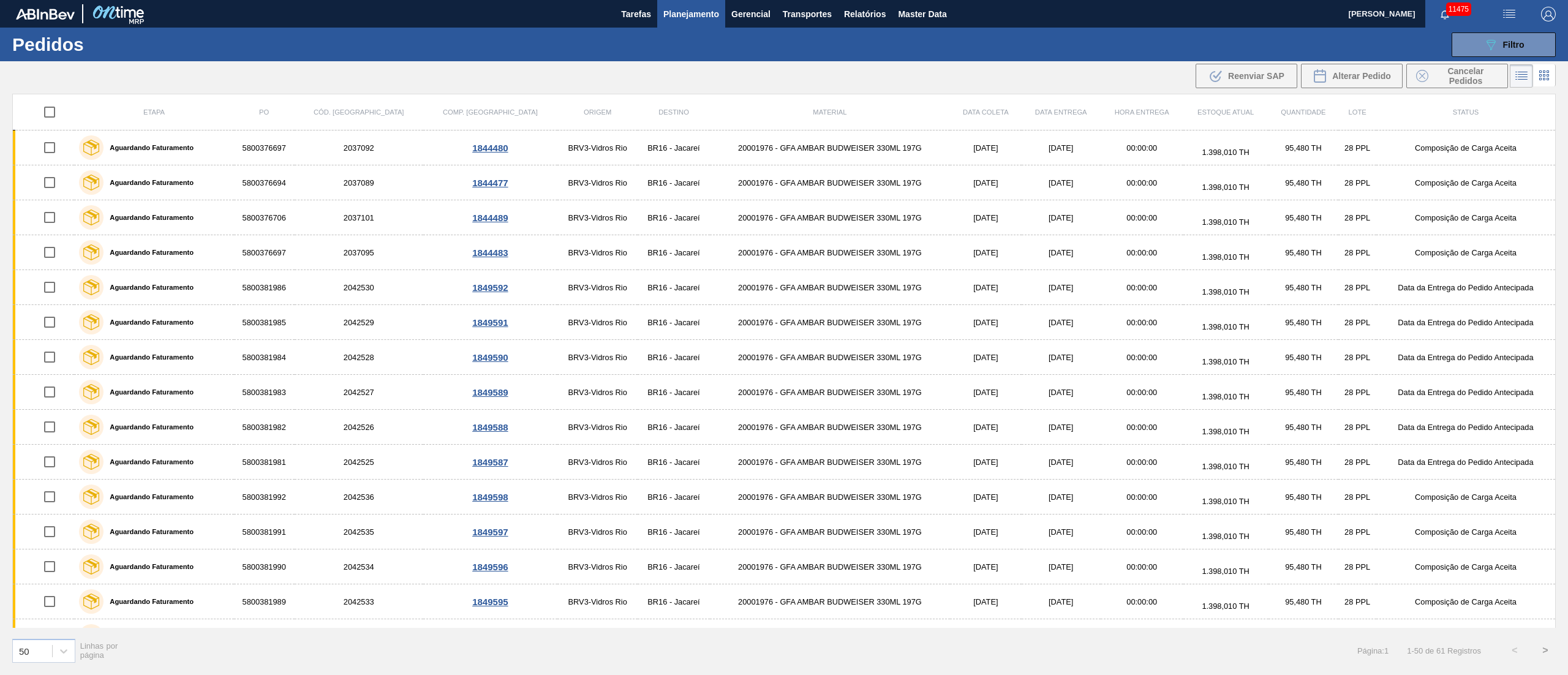
click at [1567, 593] on div "Etapa PO Cód. Pedido Comp. Carga Origem Destino Material Data coleta Data entre…" at bounding box center [784, 384] width 1568 height 580
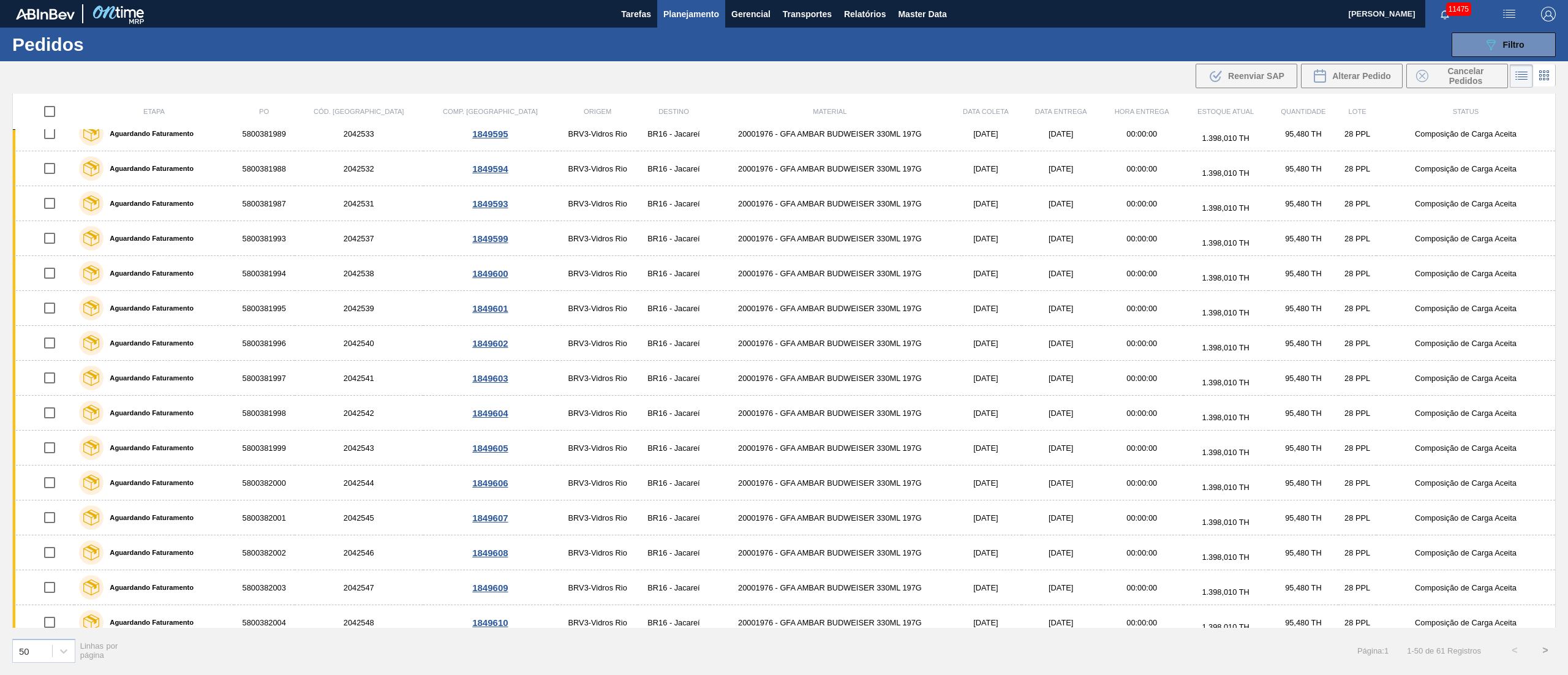
click at [1544, 656] on button ">" at bounding box center [1545, 650] width 30 height 30
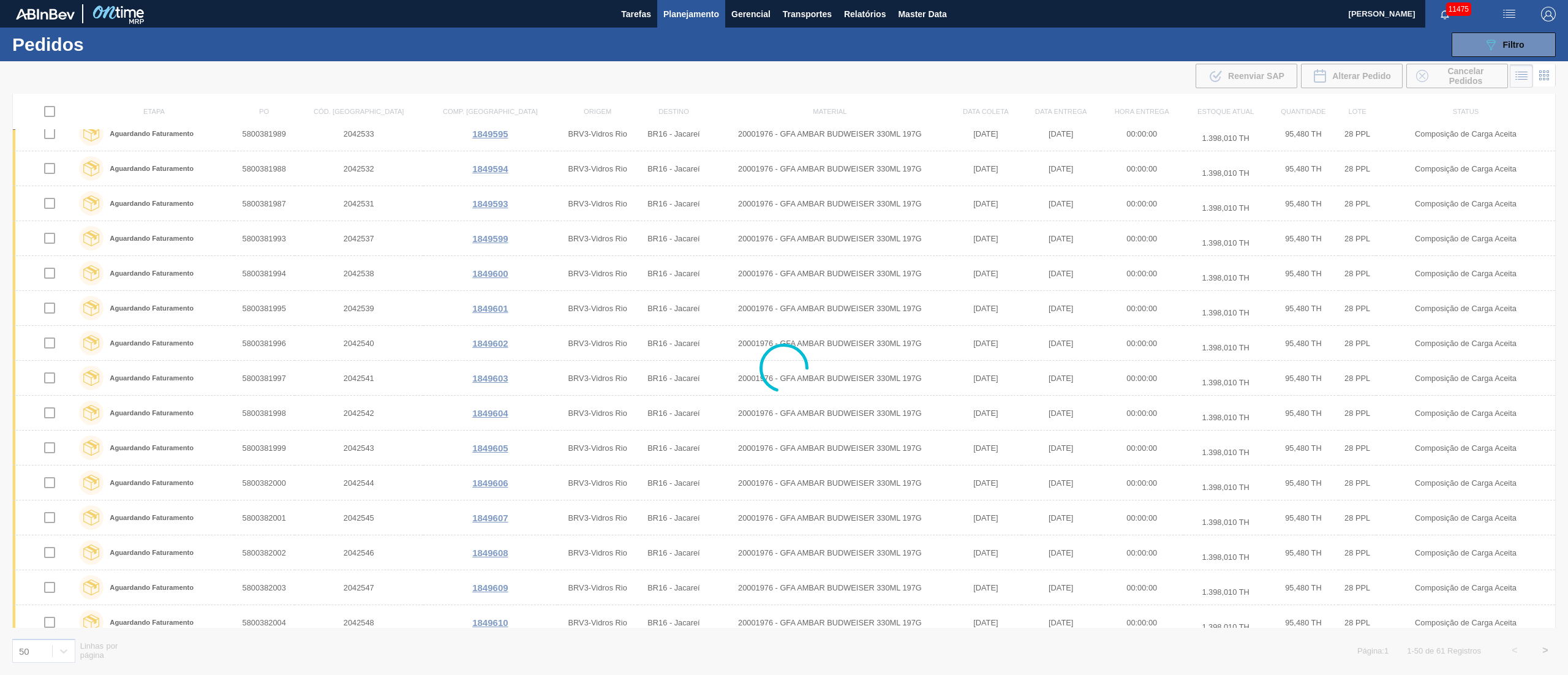
scroll to position [0, 0]
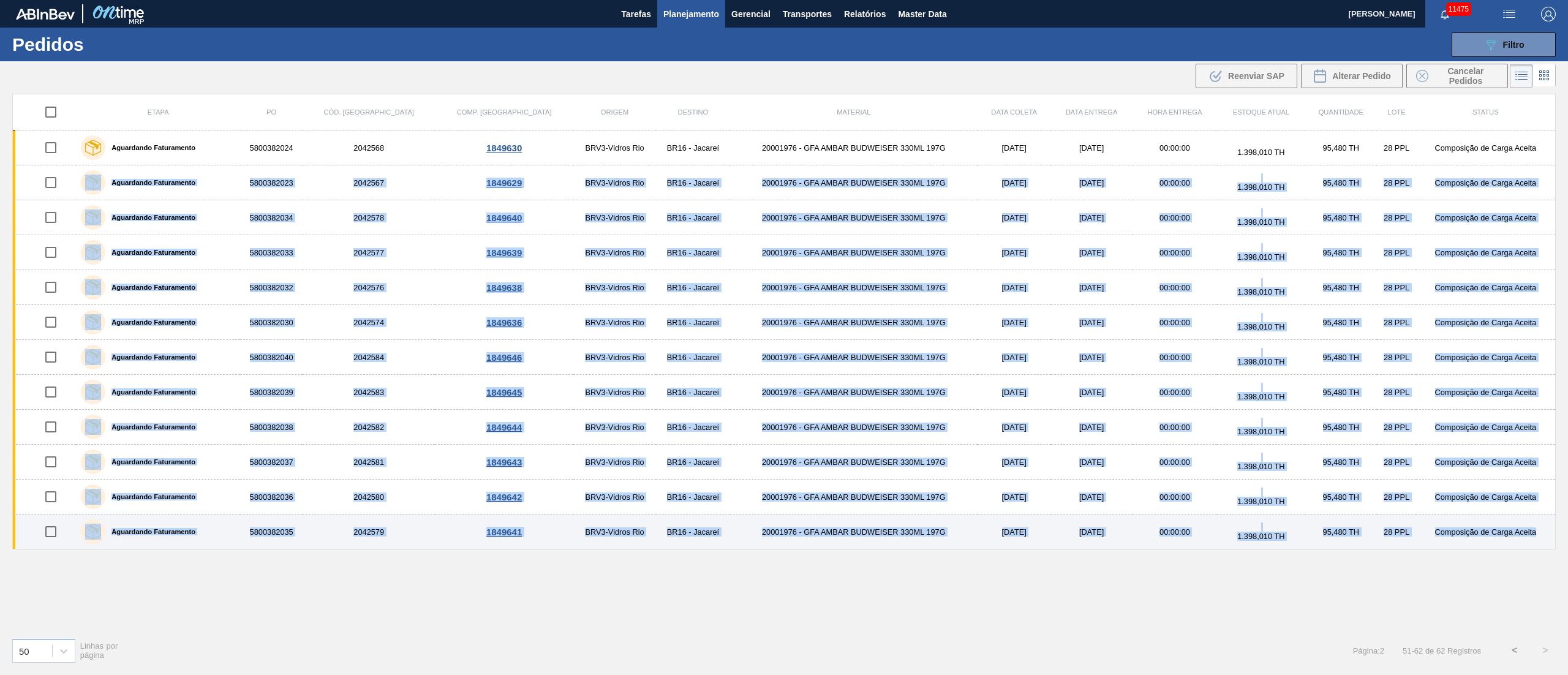
click at [1547, 549] on td "Composição de Carga Aceita" at bounding box center [1486, 532] width 140 height 35
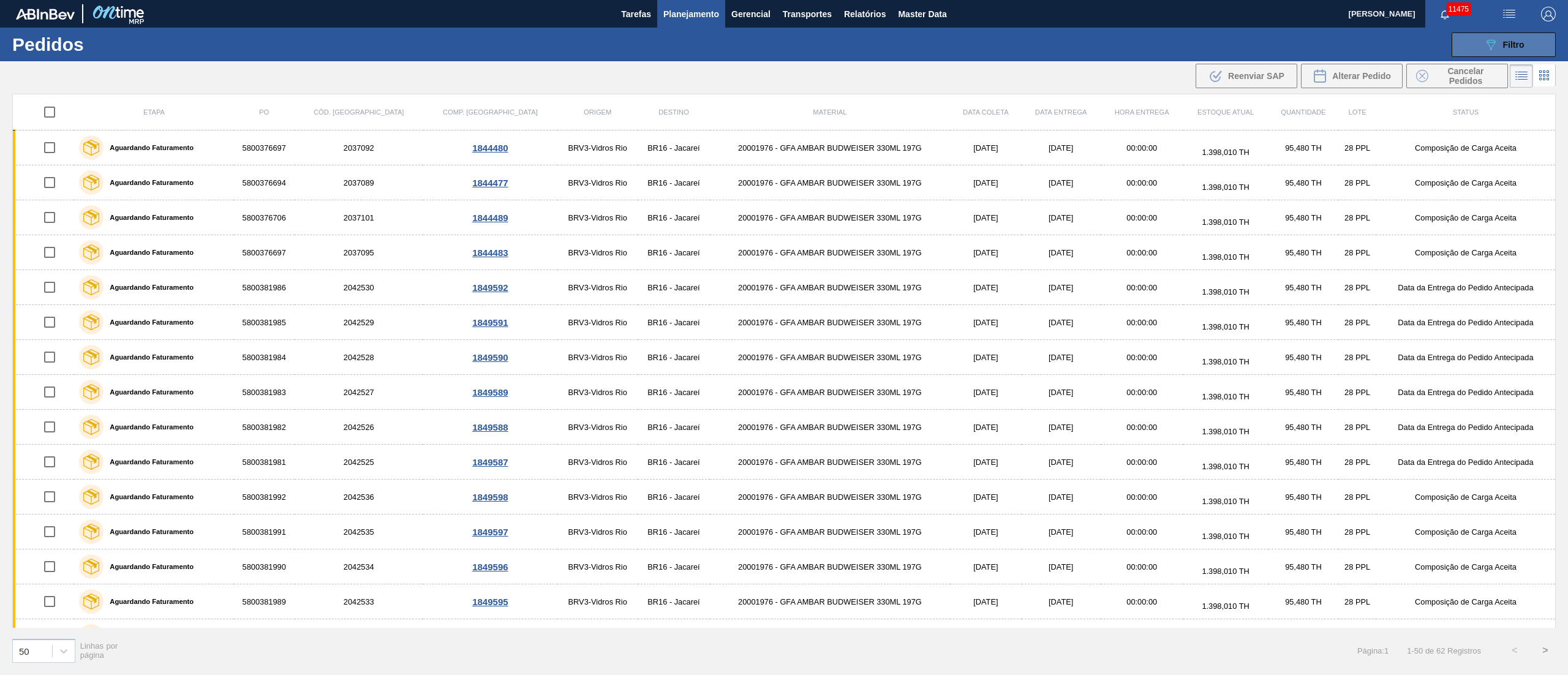
click at [1517, 48] on span "Filtro" at bounding box center [1513, 45] width 22 height 10
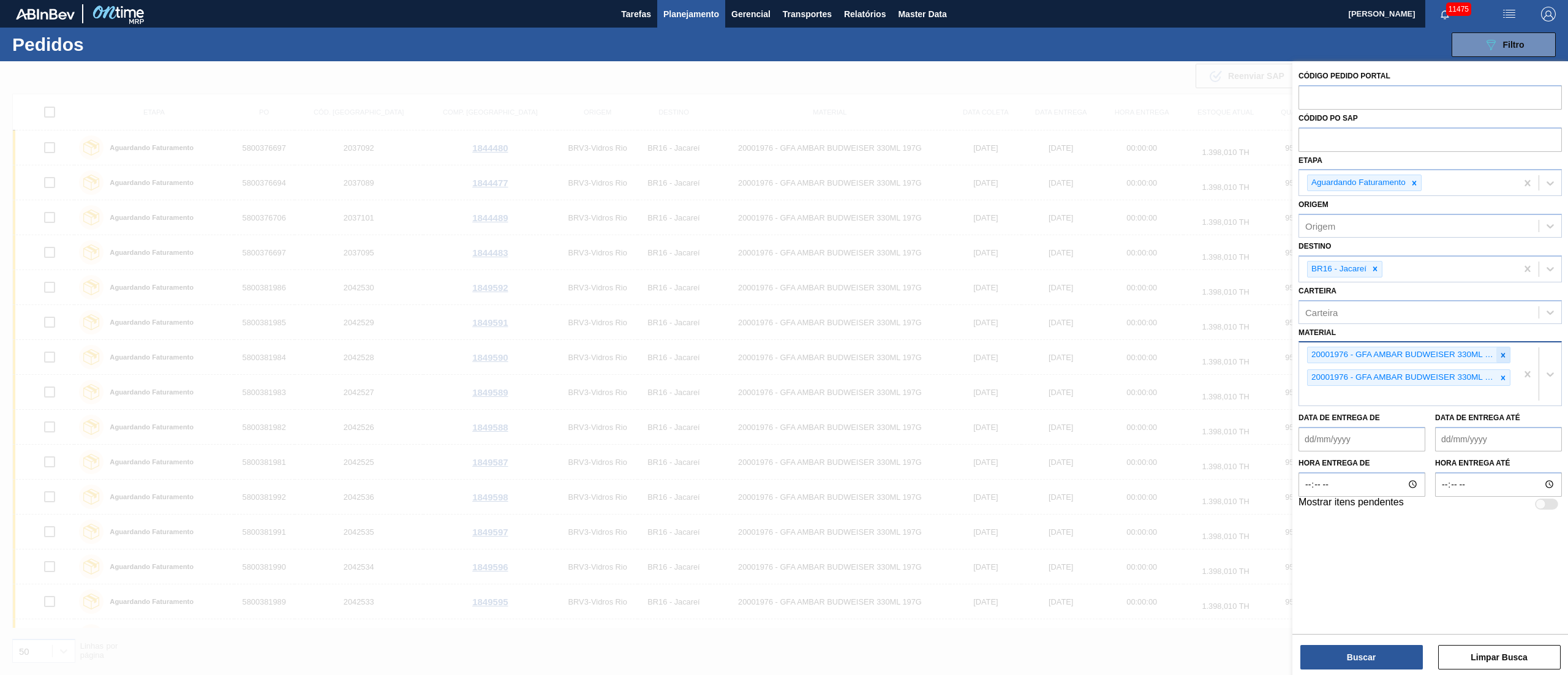
click at [1500, 361] on div at bounding box center [1503, 355] width 13 height 16
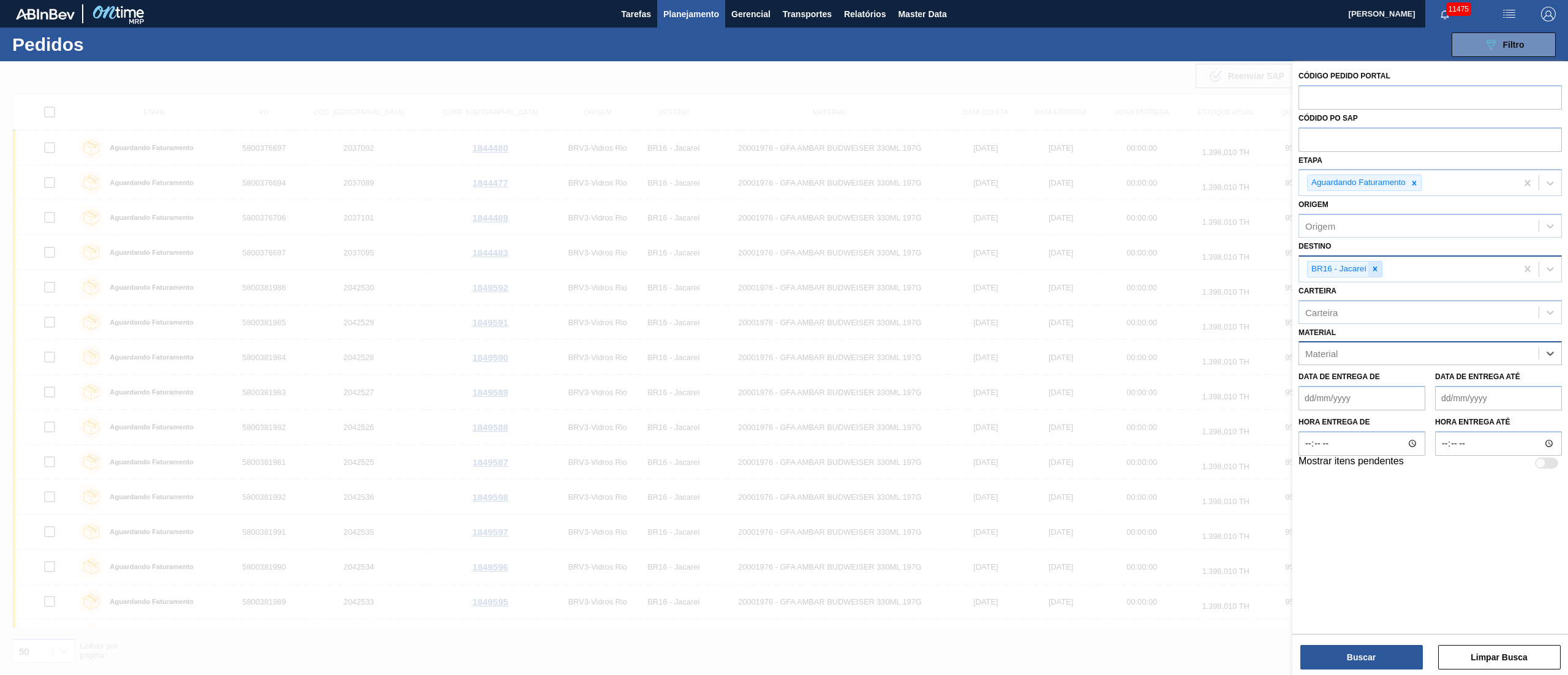
click at [1377, 270] on icon at bounding box center [1375, 269] width 9 height 9
type input "32"
